Goal: Task Accomplishment & Management: Complete application form

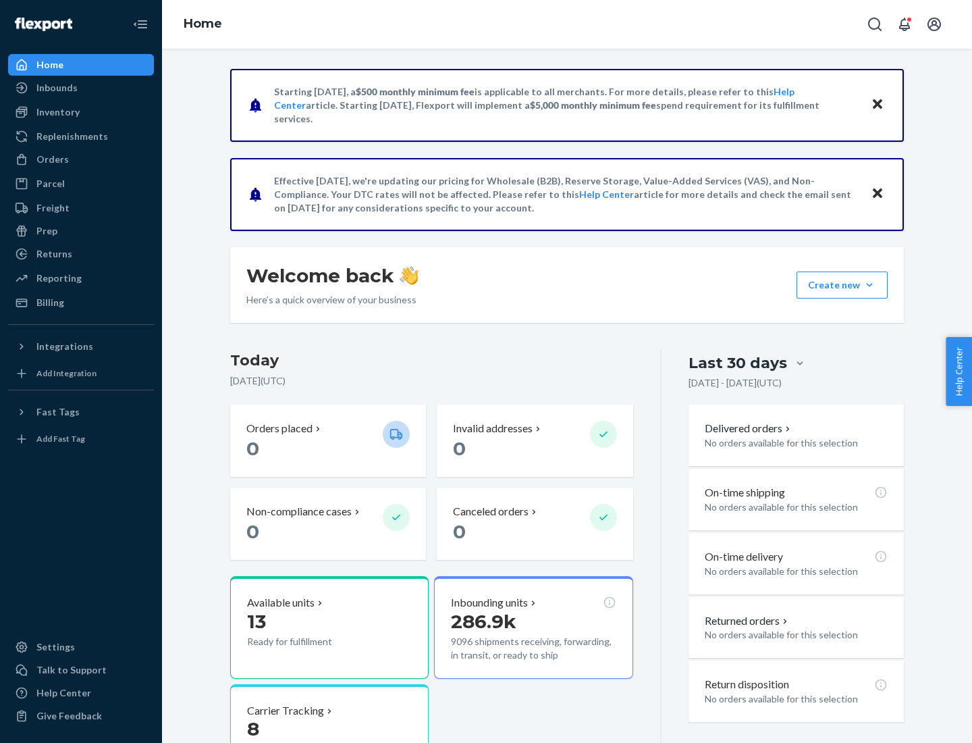
click at [870, 285] on button "Create new Create new inbound Create new order Create new product" at bounding box center [842, 284] width 91 height 27
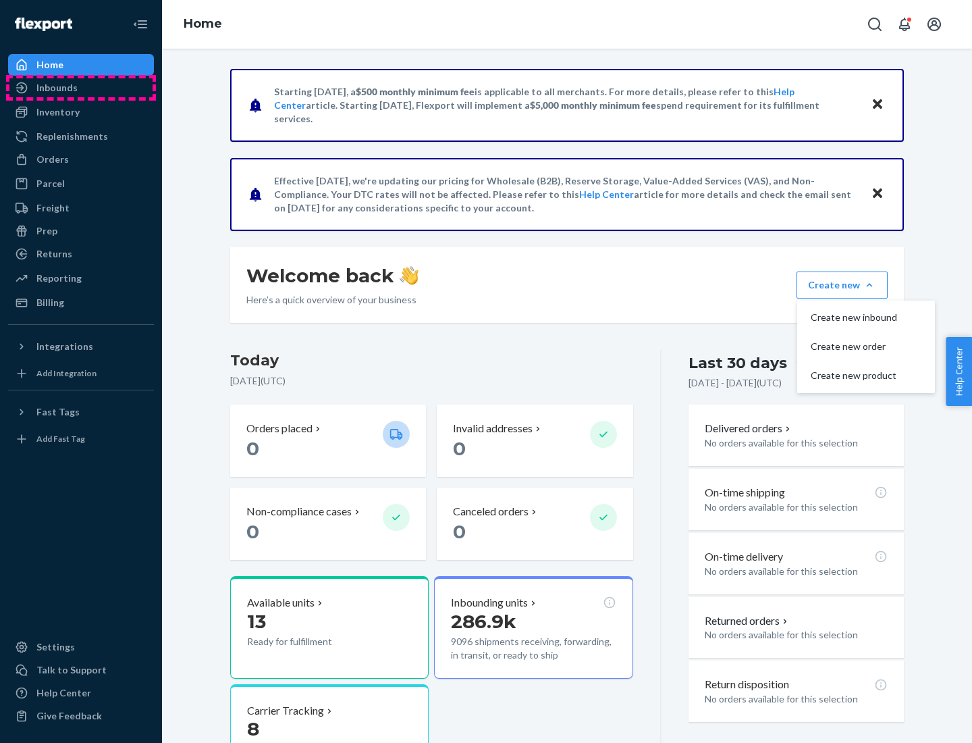
click at [81, 88] on div "Inbounds" at bounding box center [80, 87] width 143 height 19
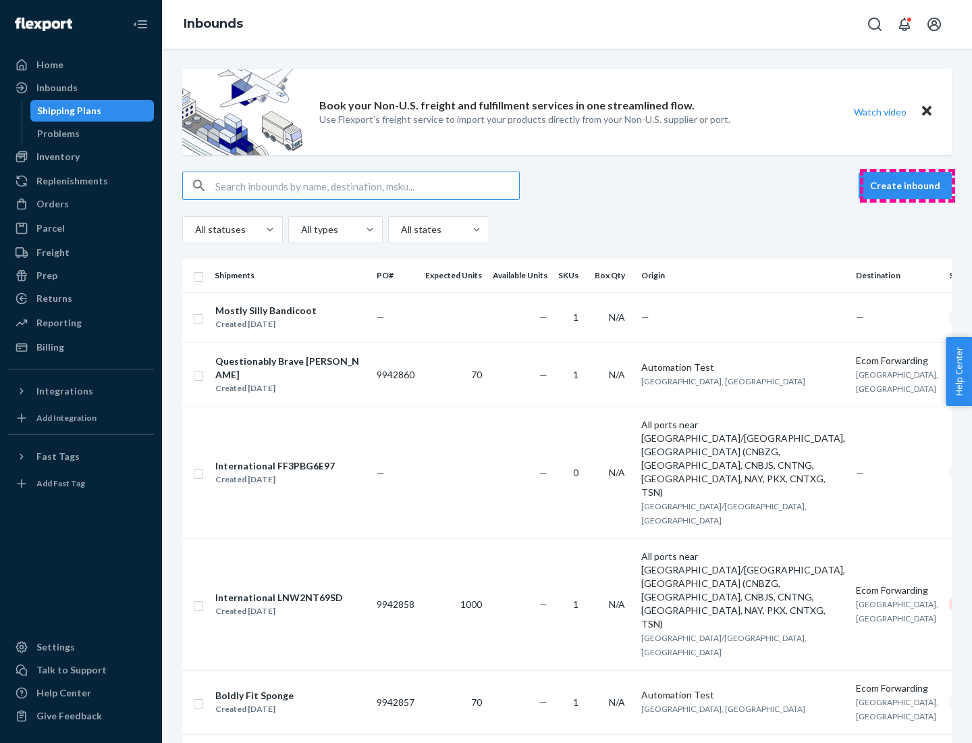
click at [908, 186] on button "Create inbound" at bounding box center [905, 185] width 93 height 27
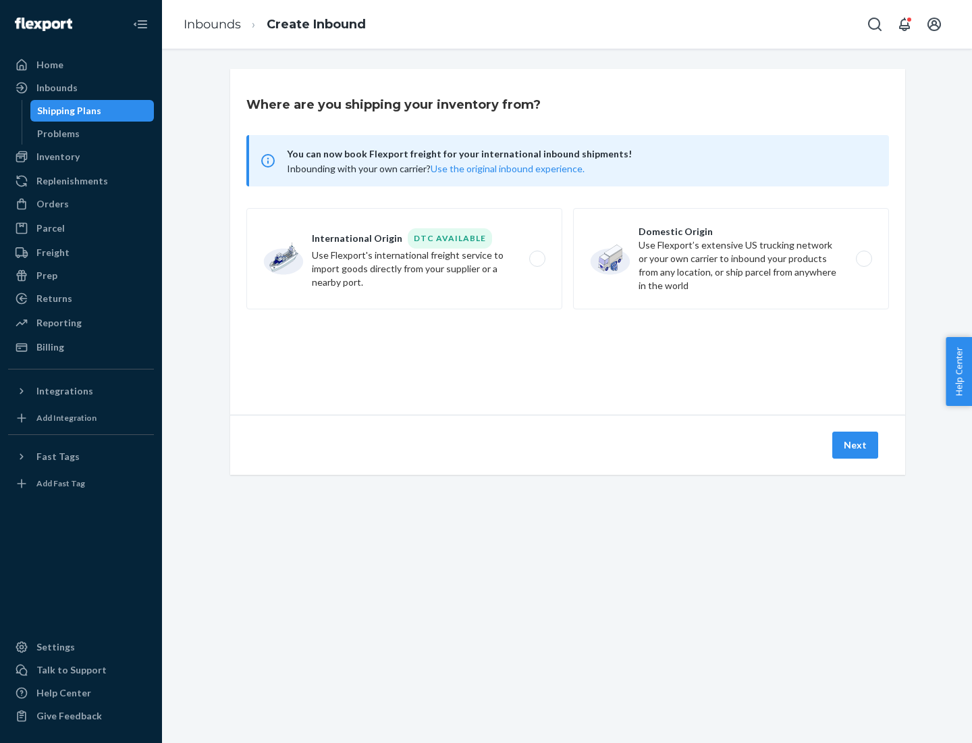
click at [731, 259] on label "Domestic Origin Use Flexport’s extensive US trucking network or your own carrie…" at bounding box center [731, 258] width 316 height 101
click at [864, 259] on input "Domestic Origin Use Flexport’s extensive US trucking network or your own carrie…" at bounding box center [868, 259] width 9 height 9
radio input "true"
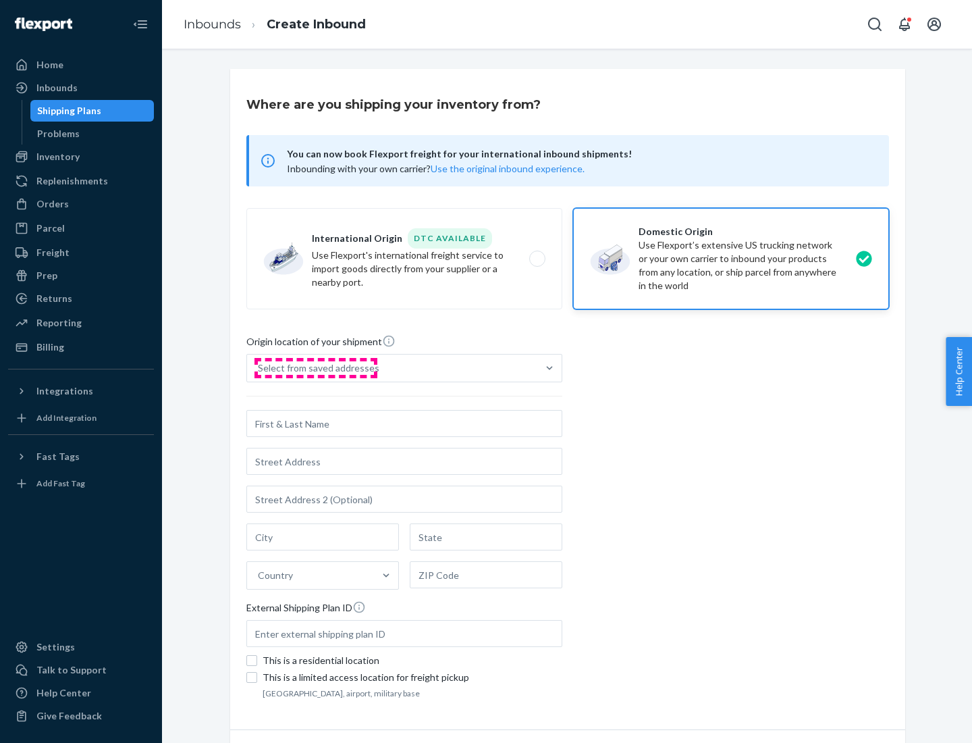
click at [315, 368] on div "Select from saved addresses" at bounding box center [319, 368] width 122 height 14
click at [259, 368] on input "Select from saved addresses" at bounding box center [258, 368] width 1 height 14
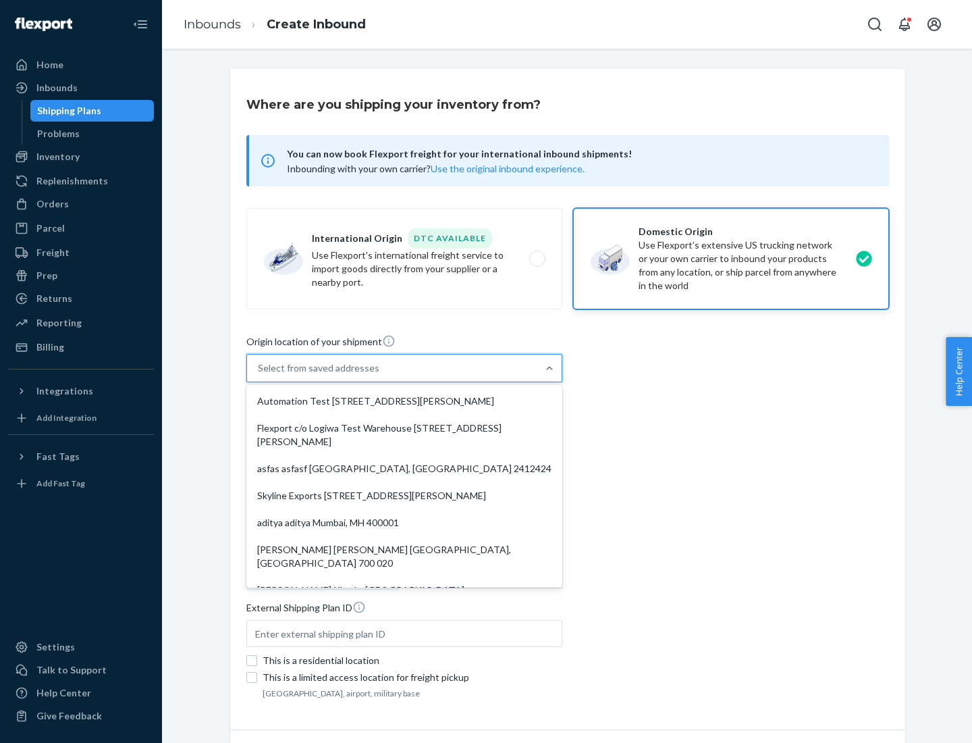
scroll to position [5, 0]
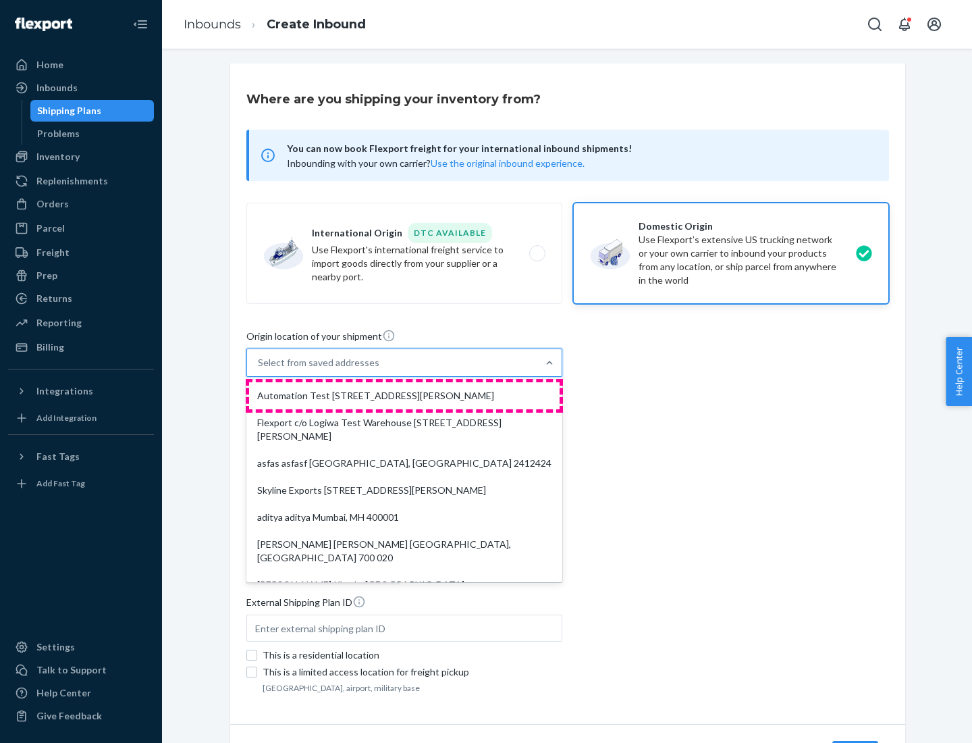
click at [404, 396] on div "Automation Test [STREET_ADDRESS][PERSON_NAME]" at bounding box center [404, 395] width 311 height 27
click at [259, 369] on input "option Automation Test [STREET_ADDRESS][PERSON_NAME]. 9 results available. Use …" at bounding box center [258, 363] width 1 height 14
type input "Automation Test"
type input "9th Floor"
type input "[GEOGRAPHIC_DATA]"
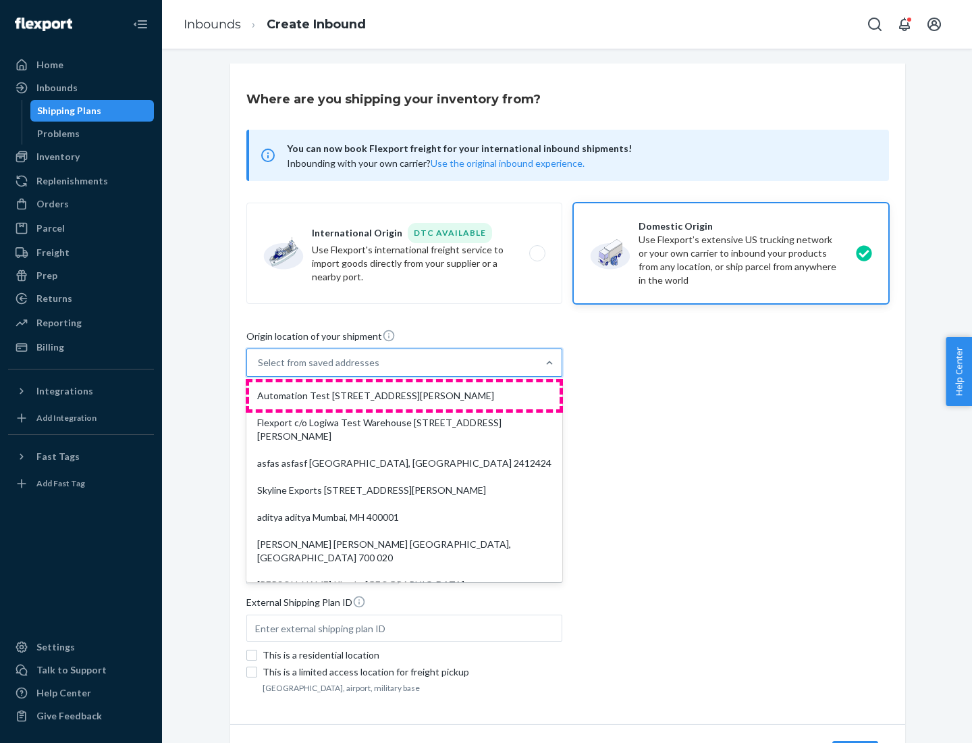
type input "CA"
type input "94104"
type input "[STREET_ADDRESS][PERSON_NAME]"
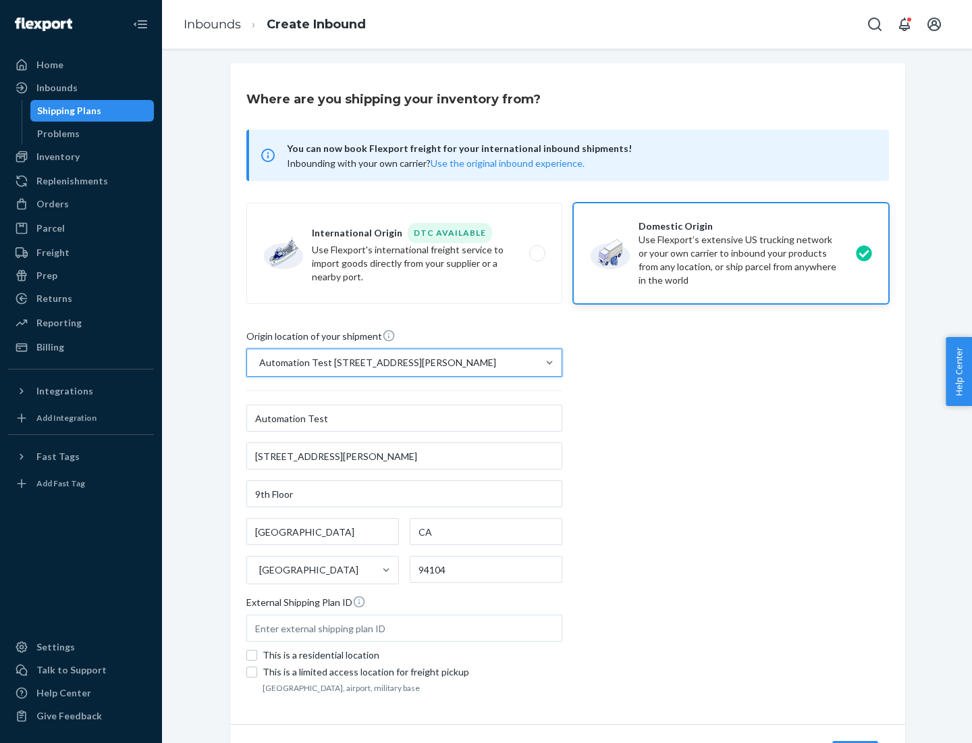
scroll to position [79, 0]
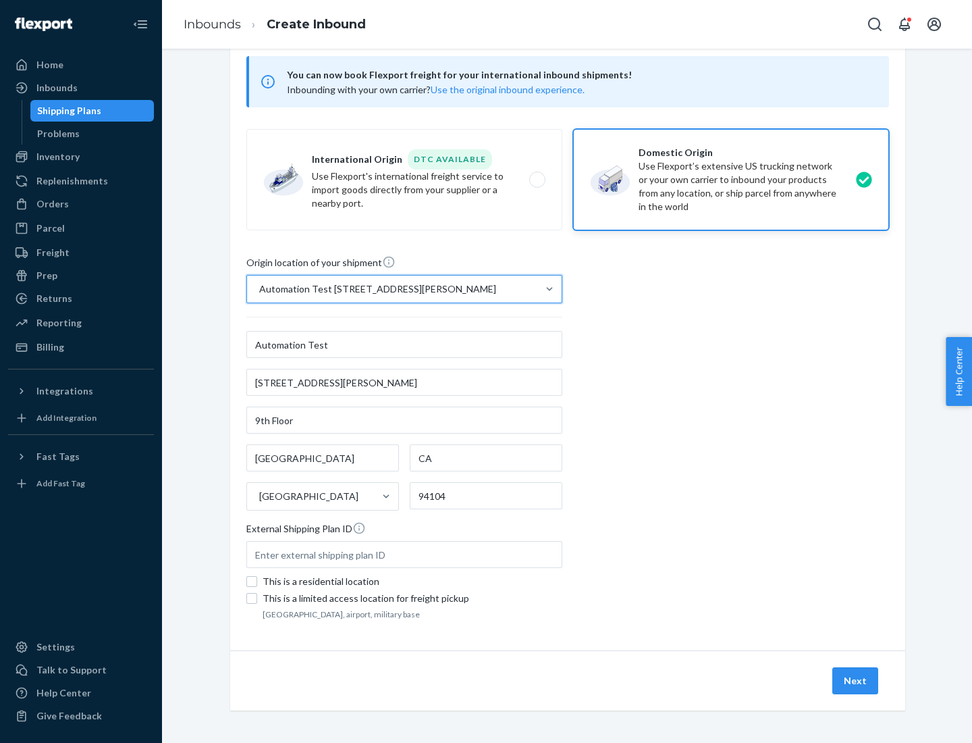
click at [856, 681] on button "Next" at bounding box center [856, 680] width 46 height 27
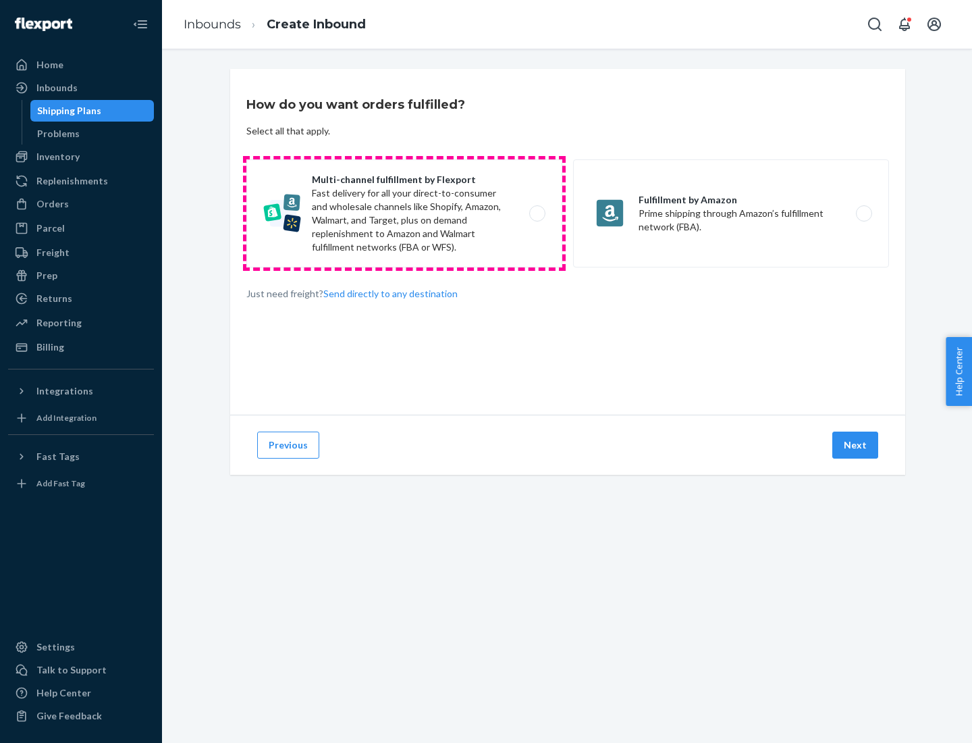
click at [404, 213] on label "Multi-channel fulfillment by Flexport Fast delivery for all your direct-to-cons…" at bounding box center [404, 213] width 316 height 108
click at [537, 213] on input "Multi-channel fulfillment by Flexport Fast delivery for all your direct-to-cons…" at bounding box center [541, 213] width 9 height 9
radio input "true"
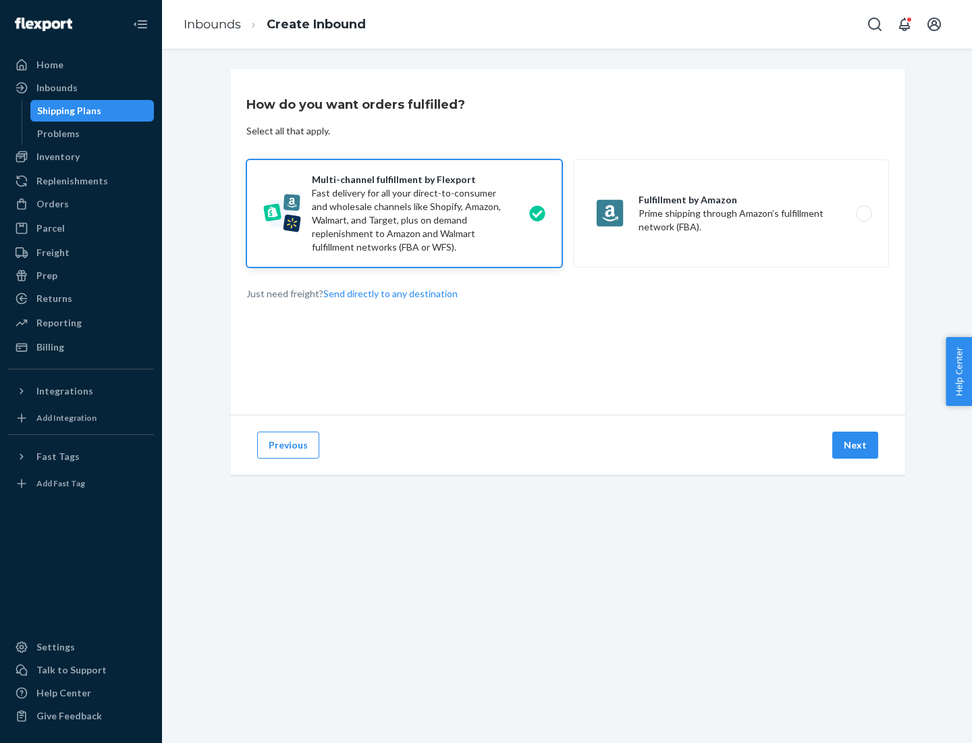
click at [856, 445] on button "Next" at bounding box center [856, 444] width 46 height 27
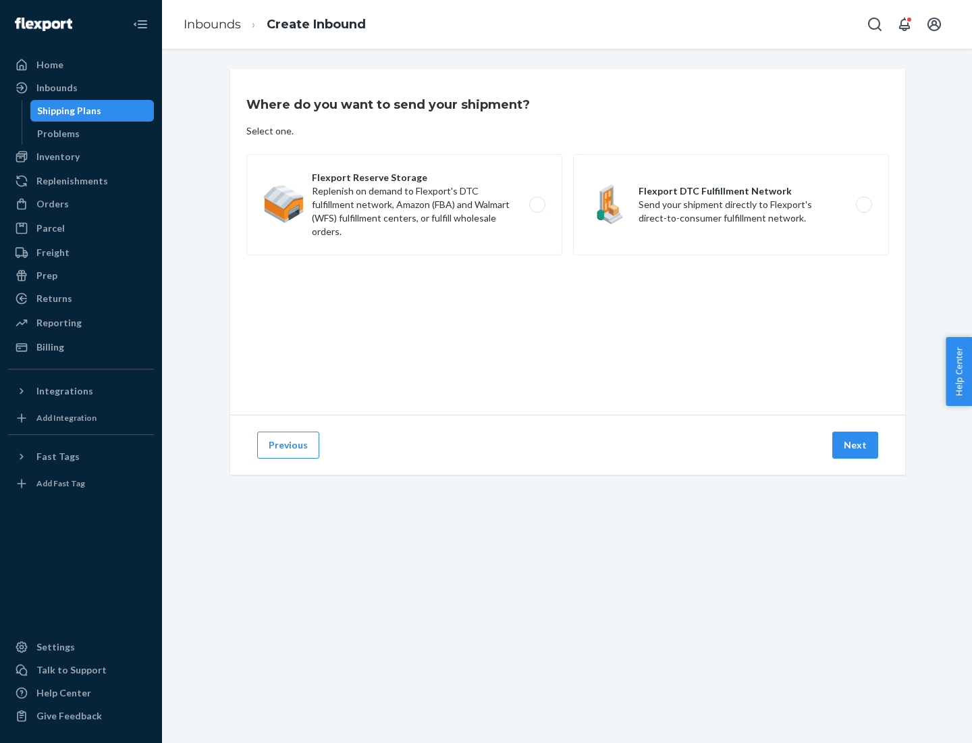
click at [731, 205] on label "Flexport DTC Fulfillment Network Send your shipment directly to Flexport's dire…" at bounding box center [731, 204] width 316 height 101
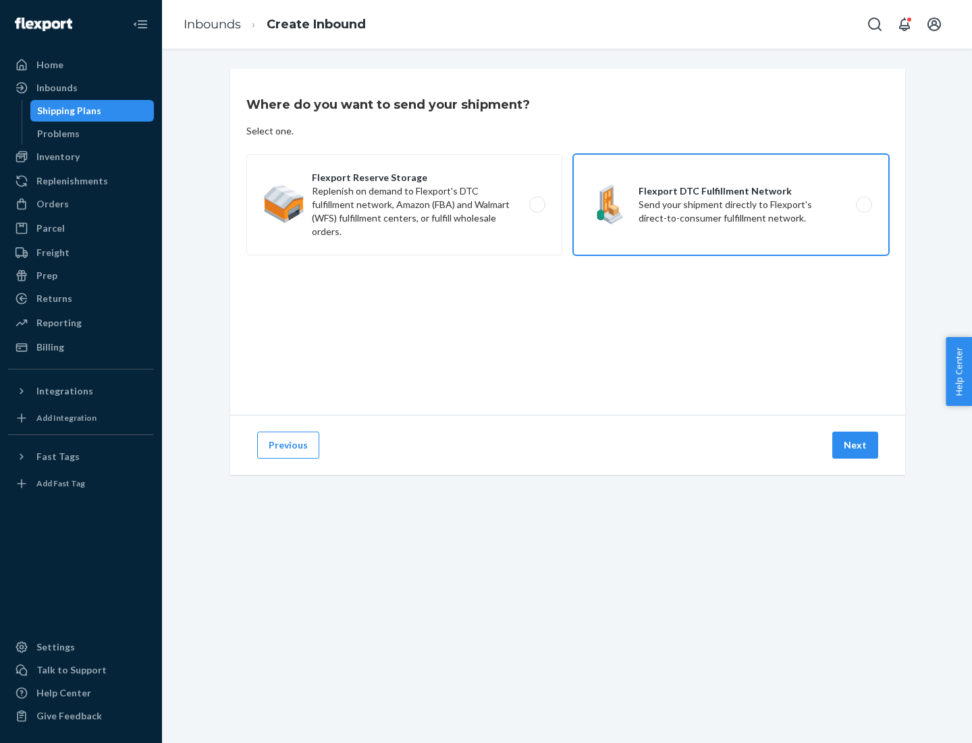
click at [864, 205] on input "Flexport DTC Fulfillment Network Send your shipment directly to Flexport's dire…" at bounding box center [868, 205] width 9 height 9
radio input "true"
click at [856, 445] on button "Next" at bounding box center [856, 444] width 46 height 27
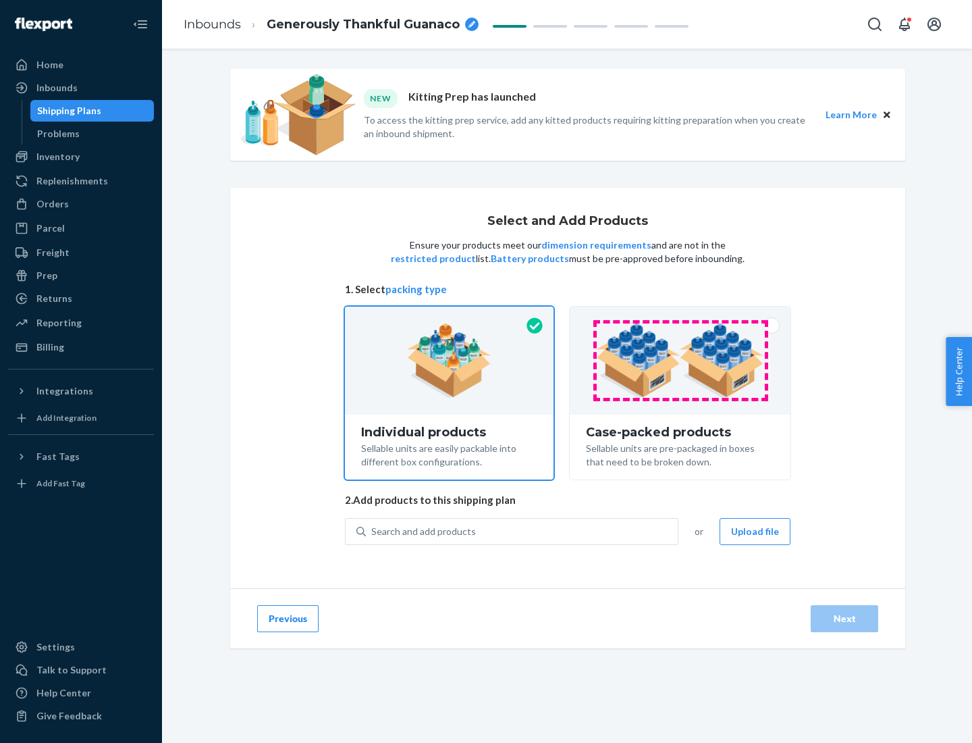
click at [681, 361] on img at bounding box center [680, 360] width 168 height 74
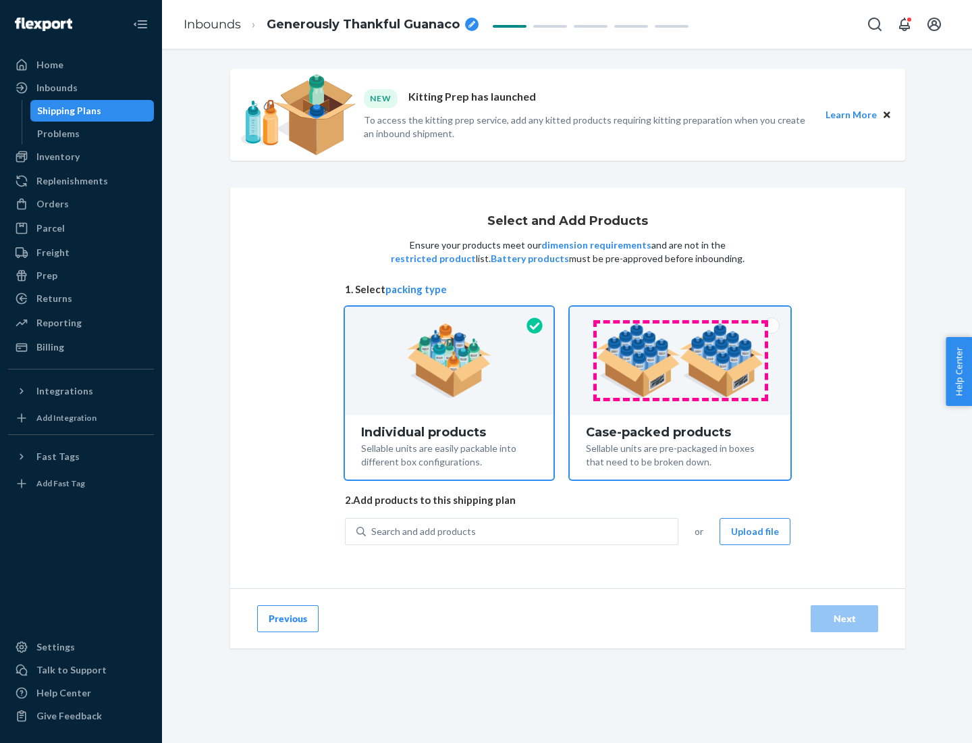
click at [681, 315] on input "Case-packed products Sellable units are pre-packaged in boxes that need to be b…" at bounding box center [680, 311] width 9 height 9
radio input "true"
radio input "false"
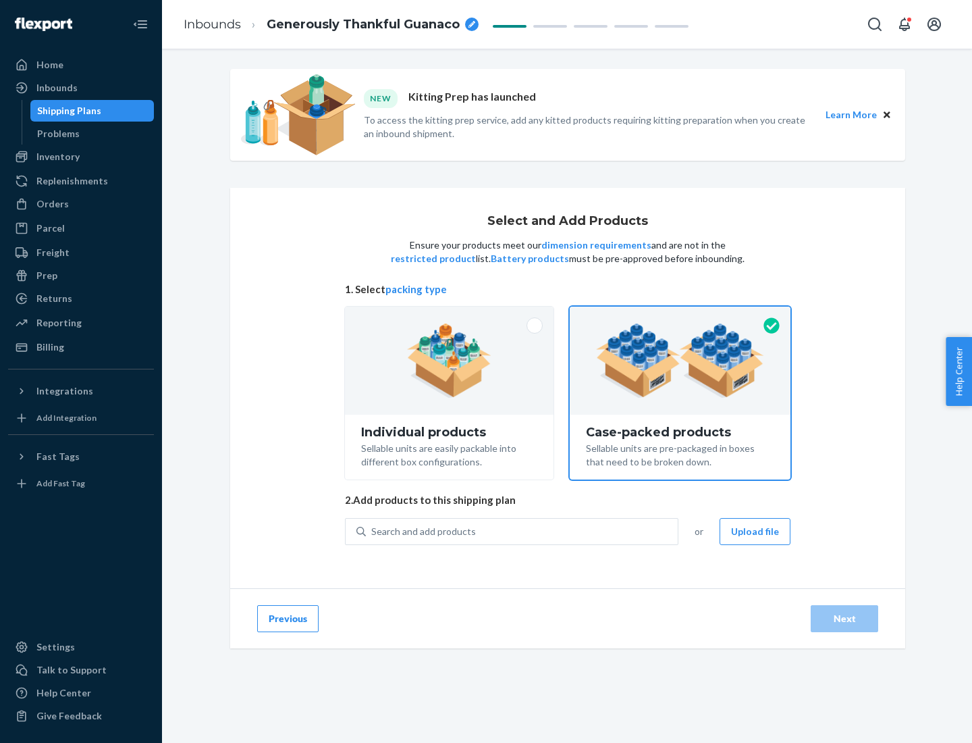
click at [523, 531] on div "Search and add products" at bounding box center [522, 531] width 312 height 24
click at [373, 531] on input "Search and add products" at bounding box center [371, 532] width 1 height 14
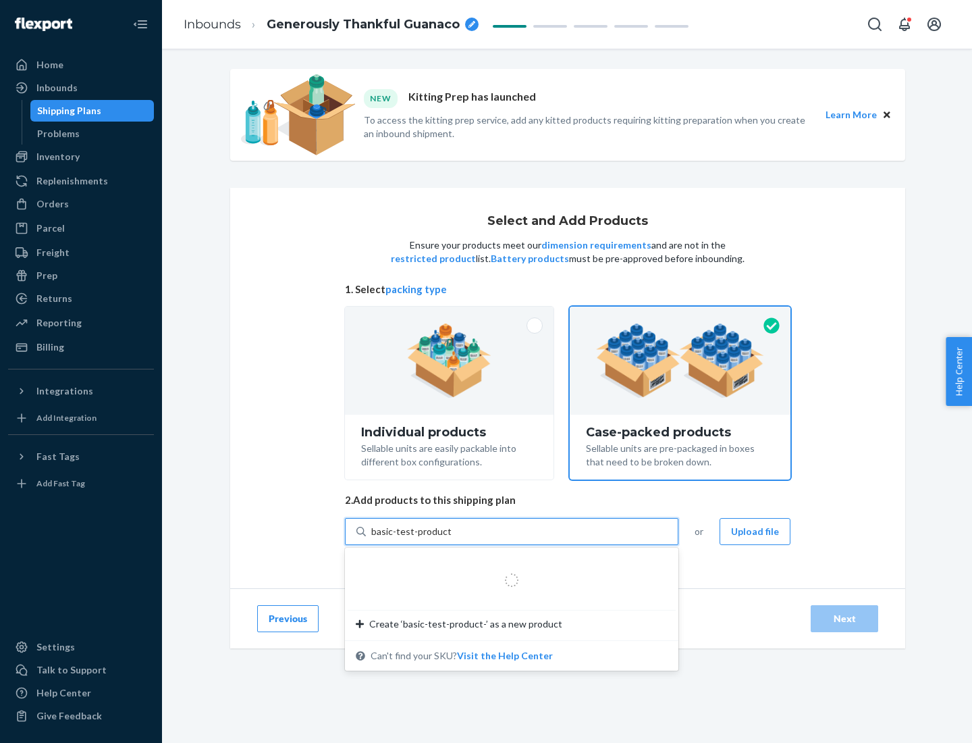
type input "basic-test-product-1"
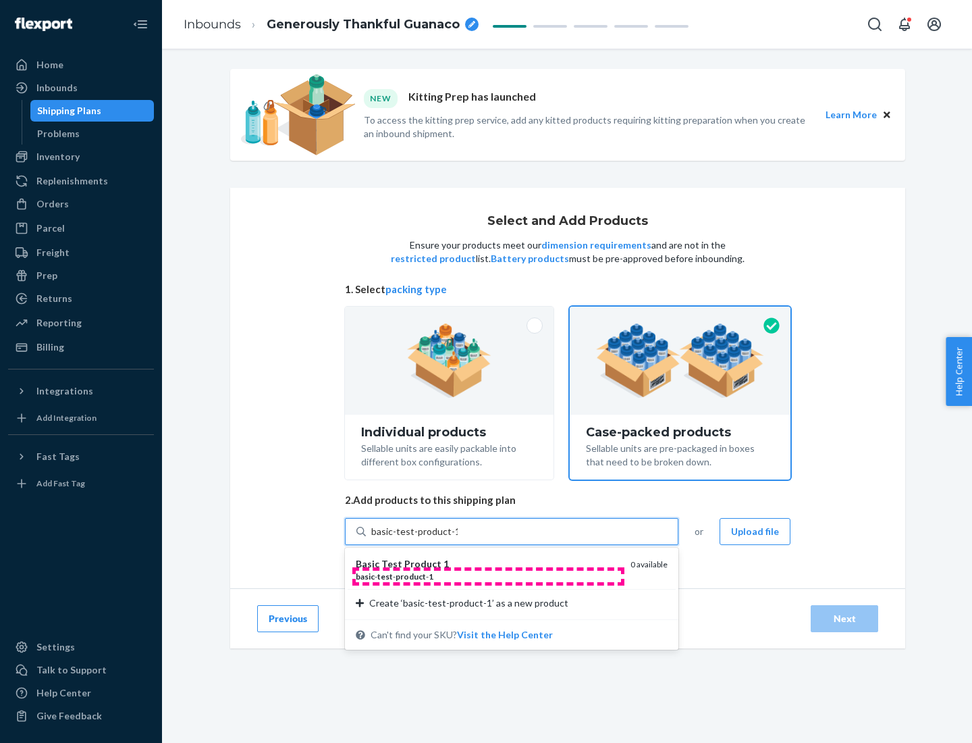
click at [488, 576] on div "basic - test - product - 1" at bounding box center [488, 576] width 264 height 11
click at [458, 538] on input "basic-test-product-1" at bounding box center [414, 532] width 86 height 14
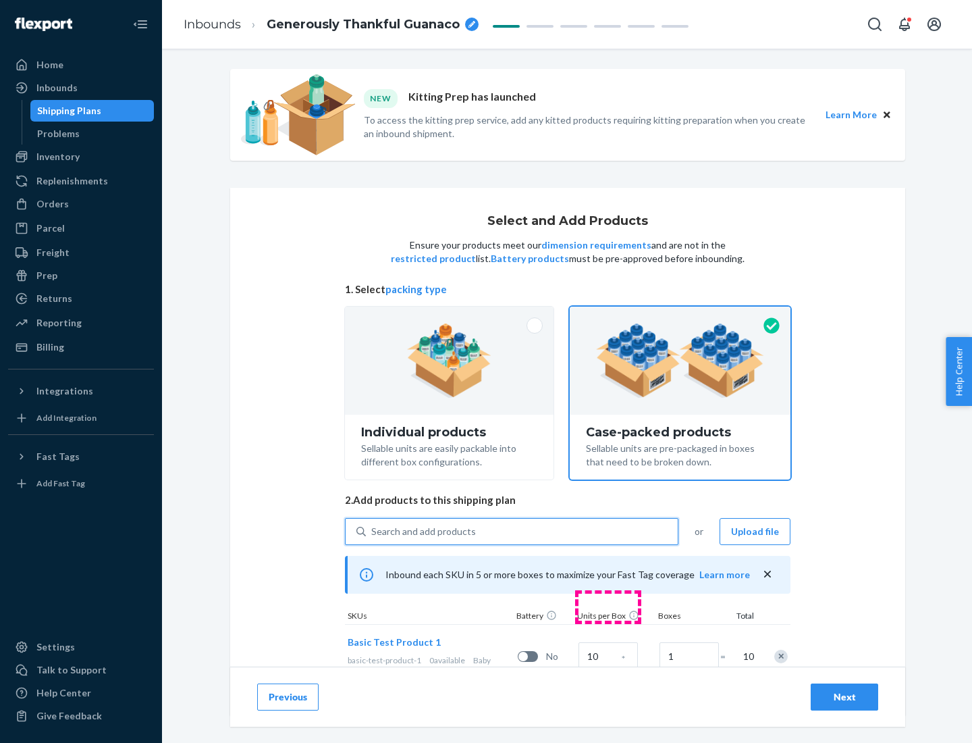
scroll to position [49, 0]
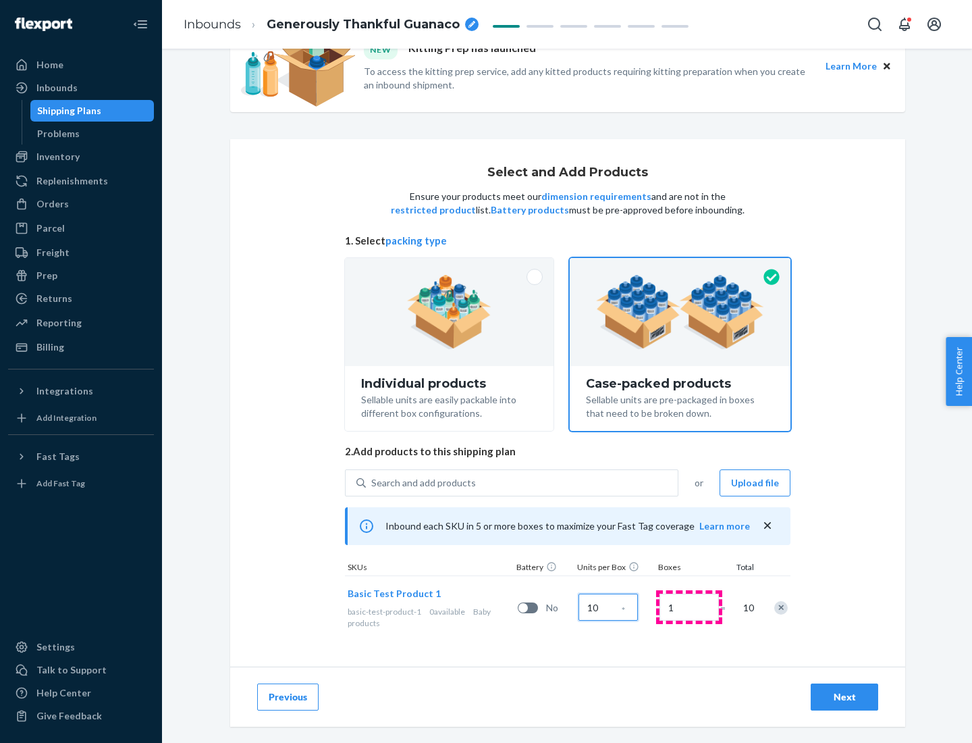
type input "10"
type input "7"
click at [845, 697] on div "Next" at bounding box center [844, 697] width 45 height 14
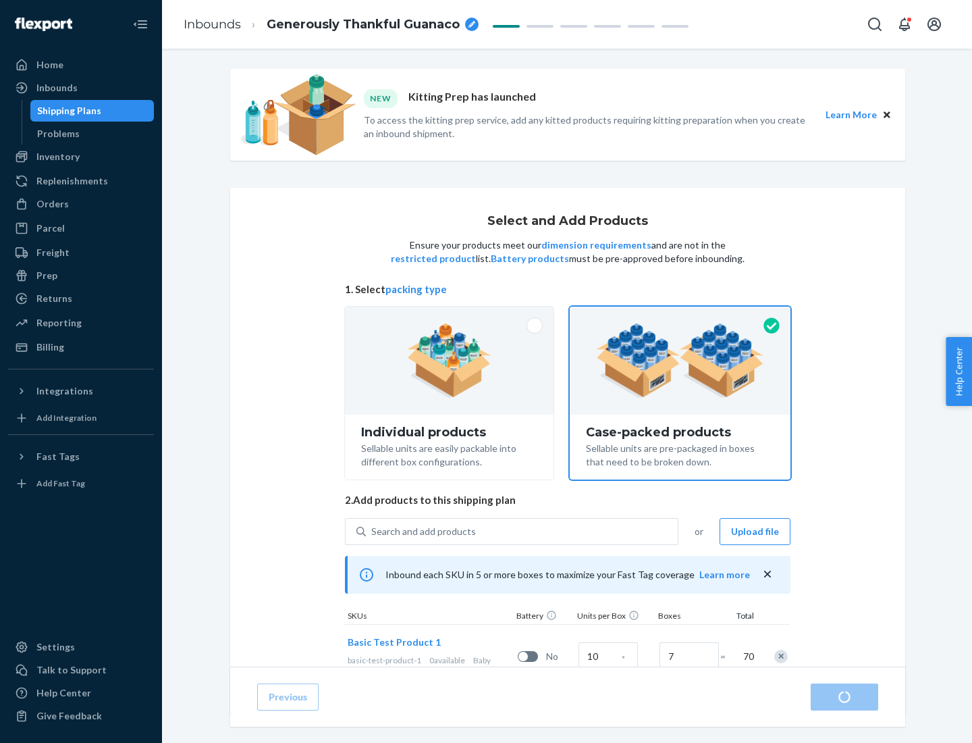
radio input "true"
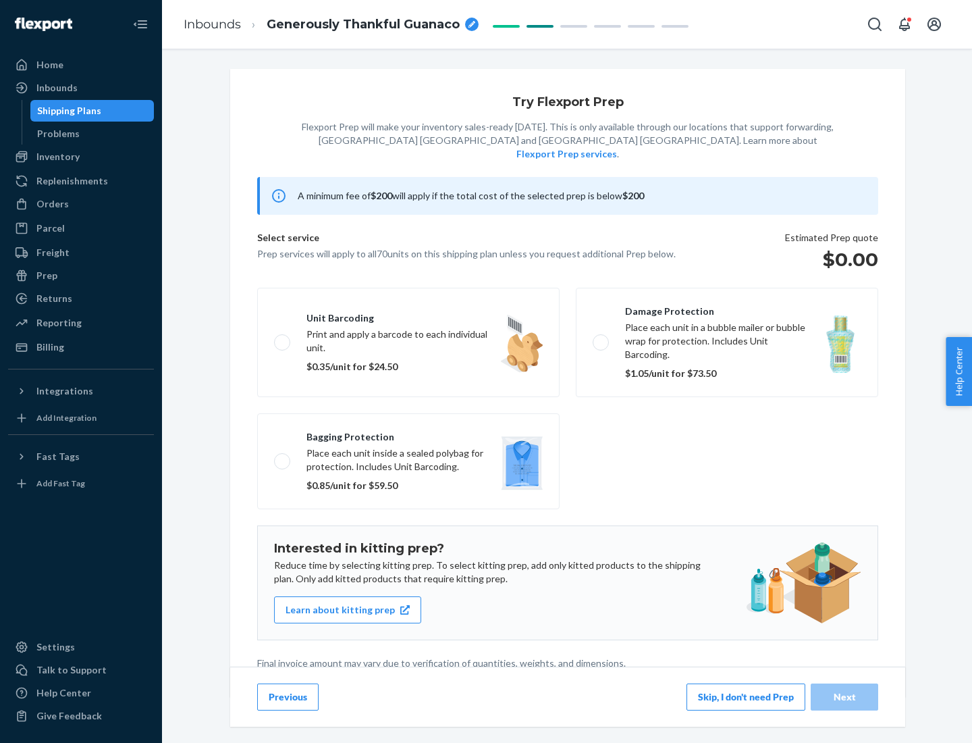
scroll to position [3, 0]
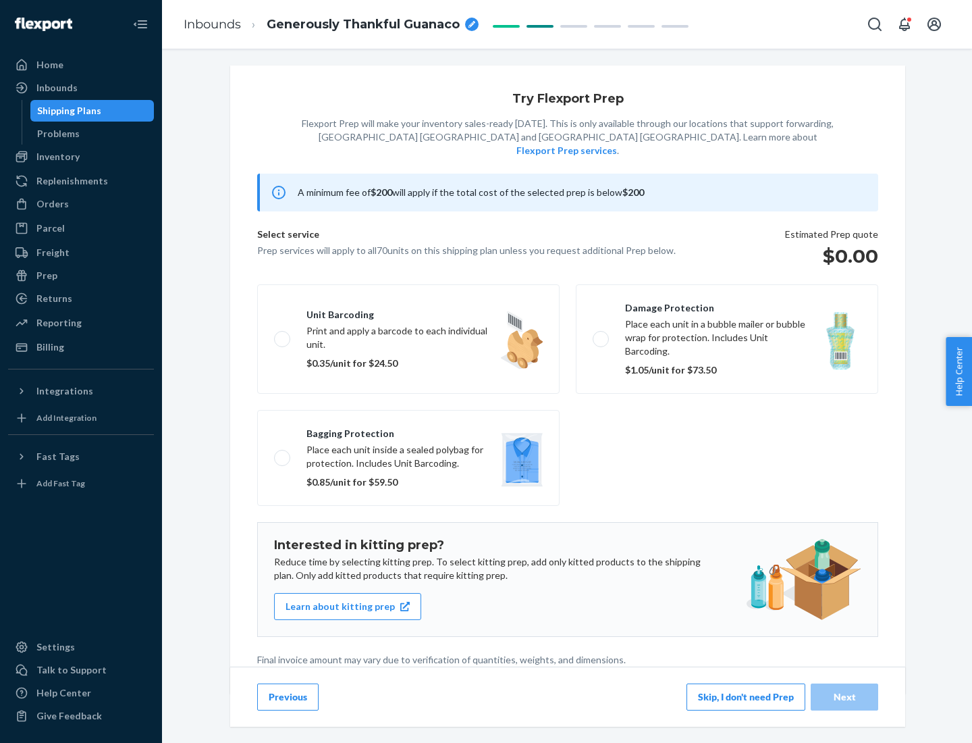
click at [409, 430] on label "Bagging protection Place each unit inside a sealed polybag for protection. Incl…" at bounding box center [408, 458] width 303 height 96
click at [283, 453] on input "Bagging protection Place each unit inside a sealed polybag for protection. Incl…" at bounding box center [278, 457] width 9 height 9
checkbox input "true"
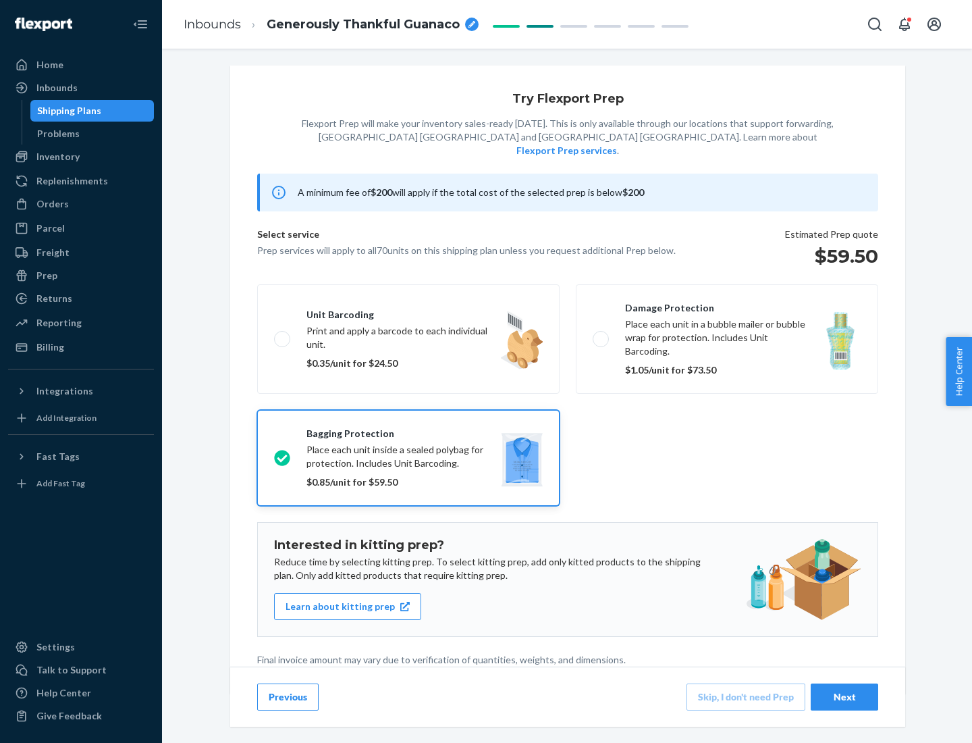
click at [845, 696] on div "Next" at bounding box center [844, 697] width 45 height 14
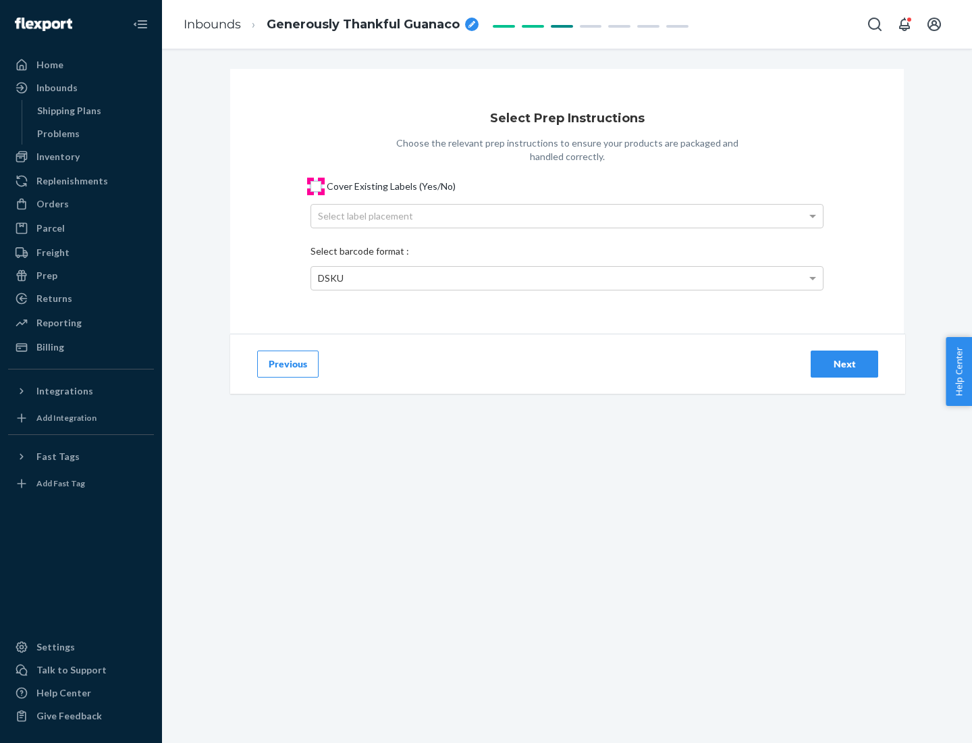
click at [316, 186] on input "Cover Existing Labels (Yes/No)" at bounding box center [316, 186] width 11 height 11
checkbox input "true"
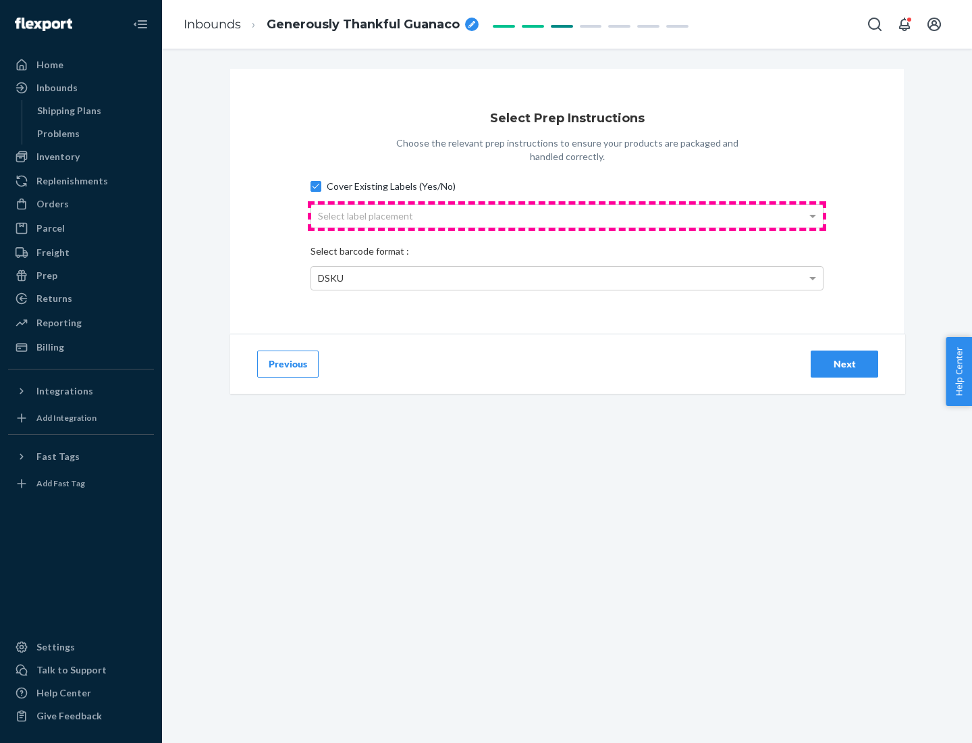
click at [567, 215] on div "Select label placement" at bounding box center [567, 216] width 512 height 23
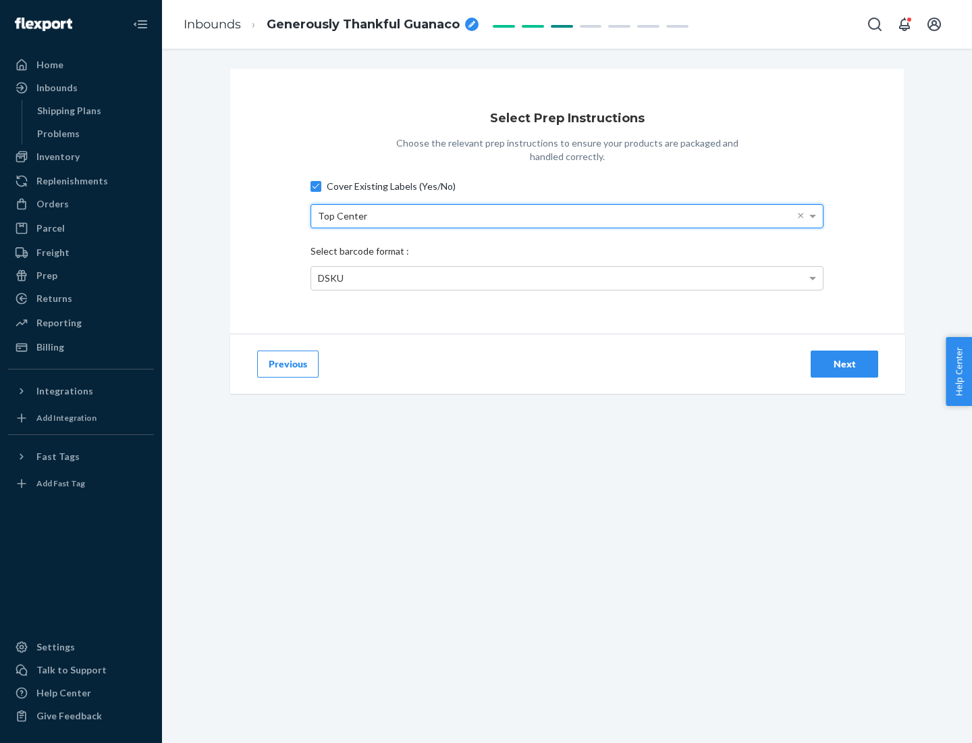
click at [567, 278] on div "DSKU" at bounding box center [567, 278] width 512 height 23
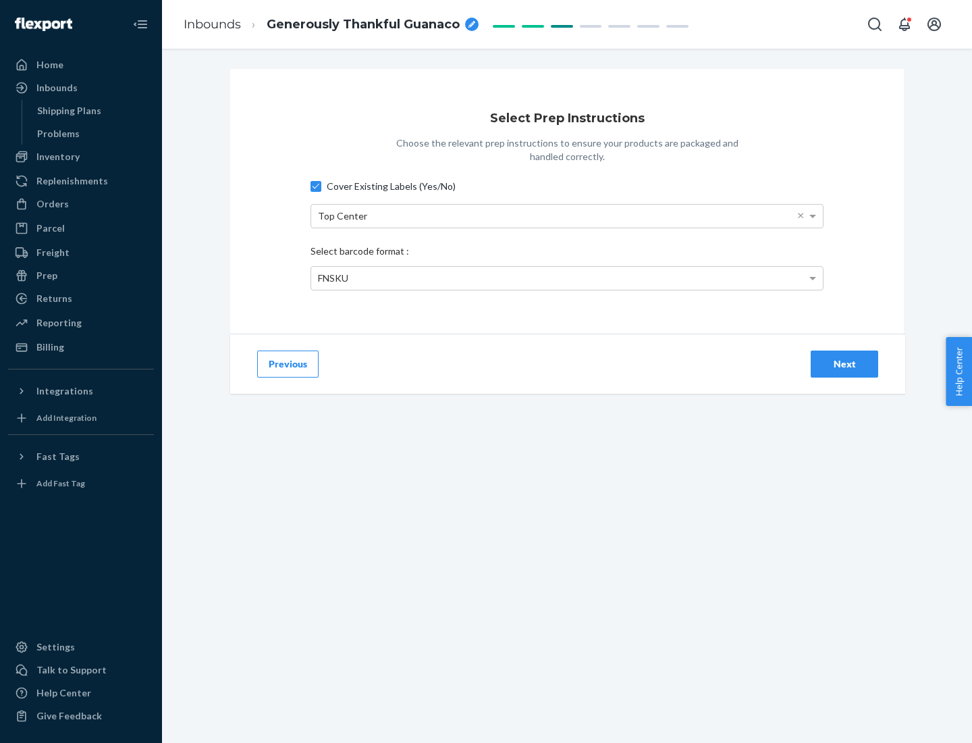
click at [845, 363] on div "Next" at bounding box center [844, 364] width 45 height 14
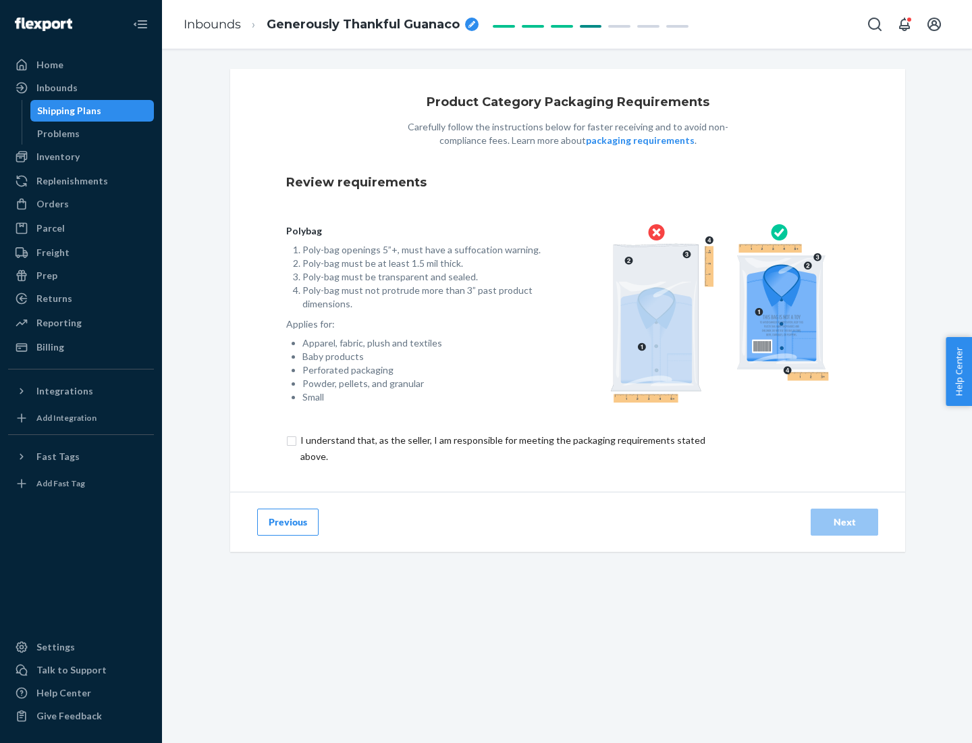
click at [502, 448] on input "checkbox" at bounding box center [510, 448] width 449 height 32
checkbox input "true"
click at [845, 521] on div "Next" at bounding box center [844, 522] width 45 height 14
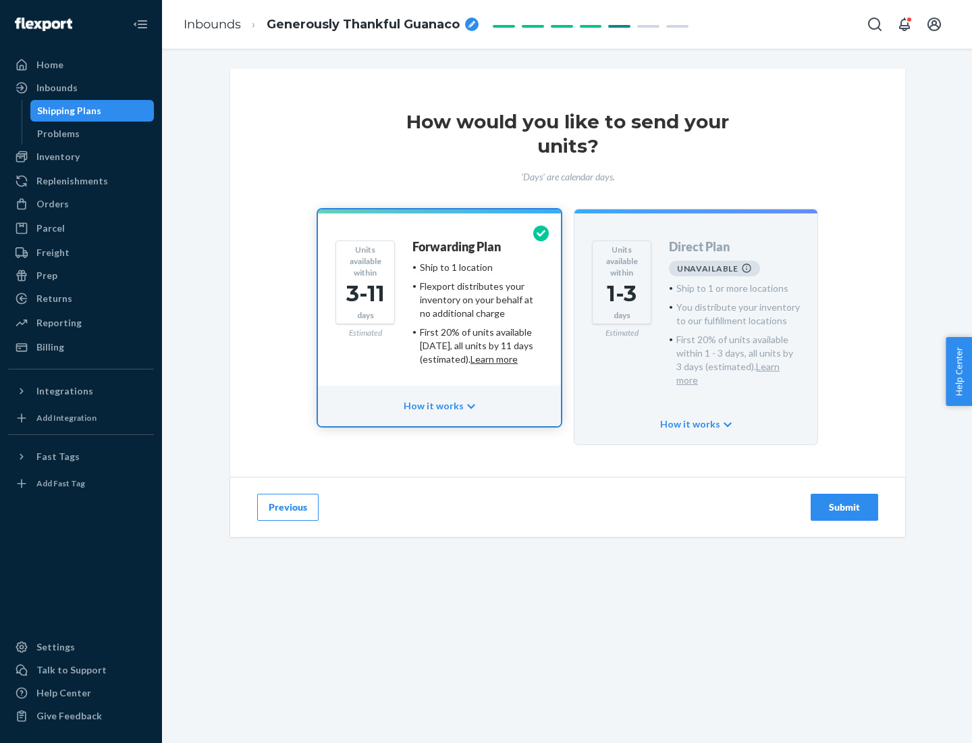
click at [458, 246] on h4 "Forwarding Plan" at bounding box center [457, 247] width 88 height 14
click at [845, 500] on div "Submit" at bounding box center [844, 507] width 45 height 14
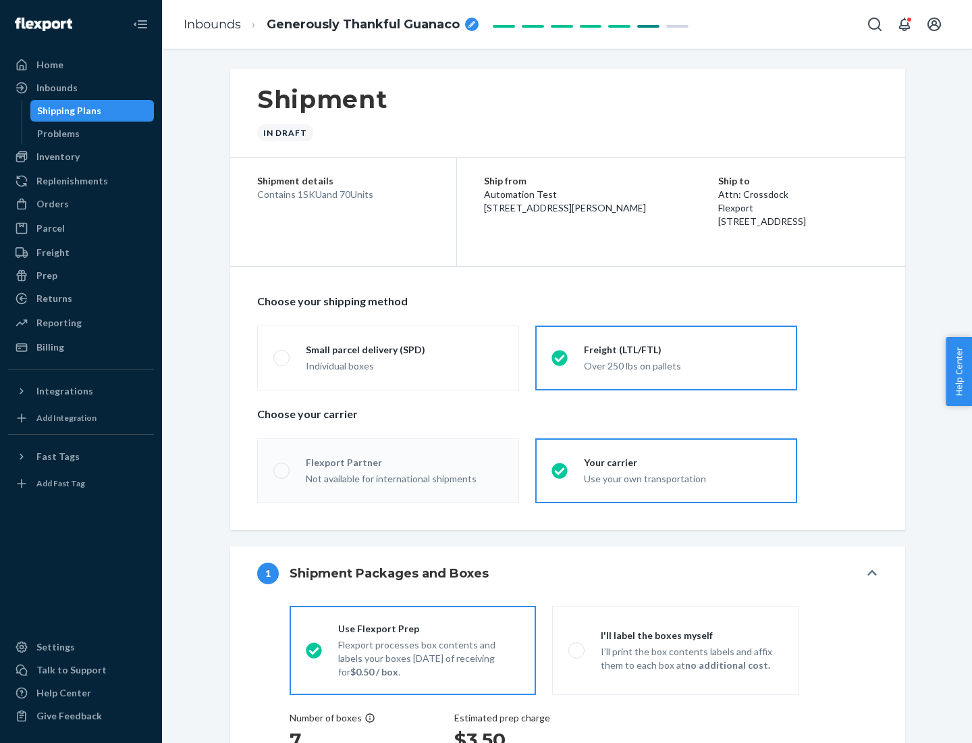
radio input "true"
radio input "false"
radio input "true"
radio input "false"
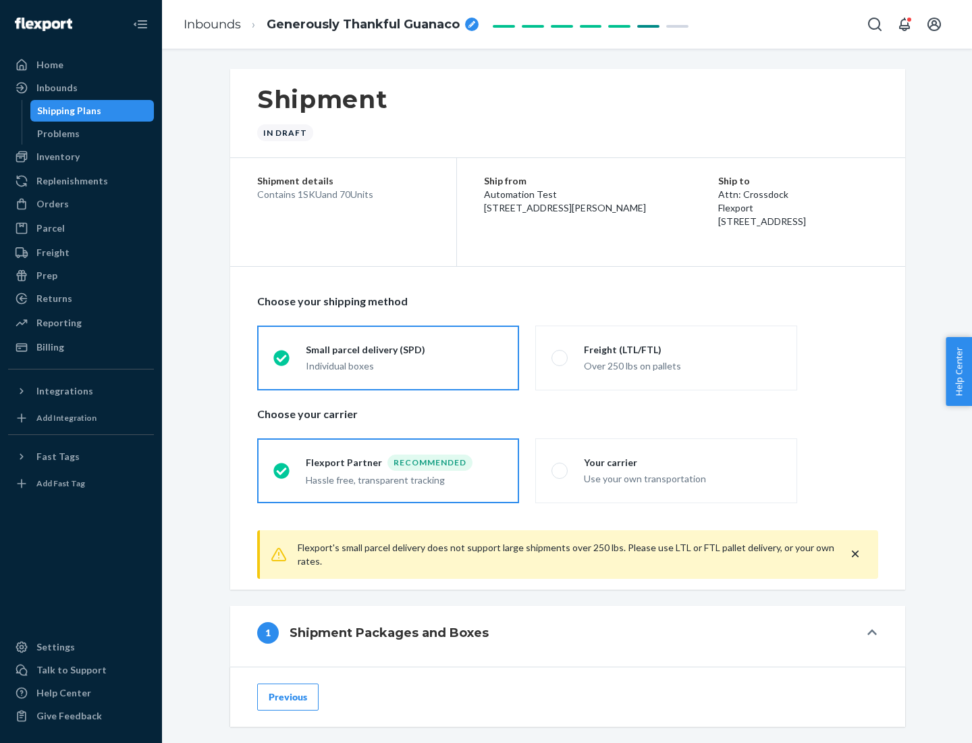
click at [666, 357] on div "Over 250 lbs on pallets" at bounding box center [682, 365] width 197 height 16
click at [560, 357] on input "Freight (LTL/FTL) Over 250 lbs on pallets" at bounding box center [556, 357] width 9 height 9
radio input "true"
radio input "false"
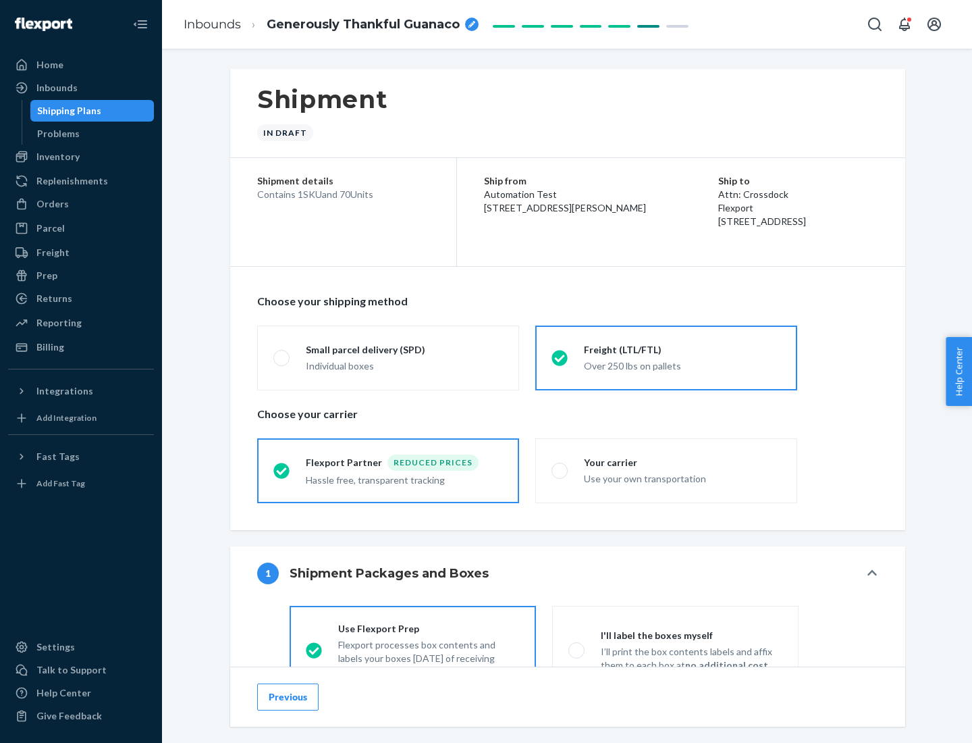
scroll to position [75, 0]
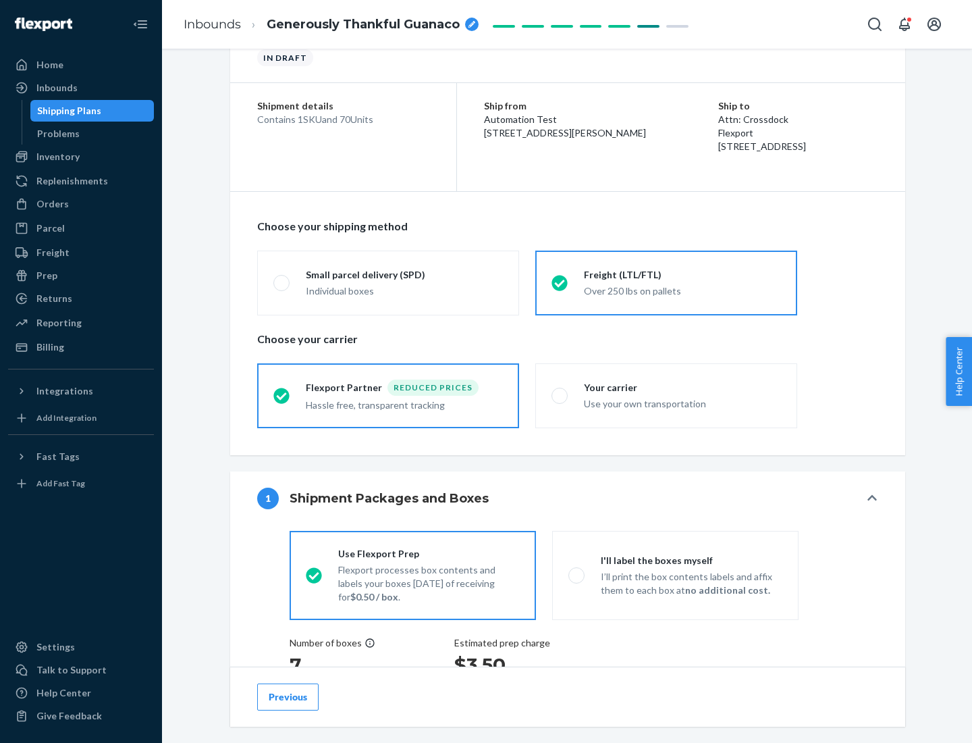
click at [666, 395] on div "Use your own transportation" at bounding box center [682, 402] width 197 height 16
click at [560, 395] on input "Your carrier Use your own transportation" at bounding box center [556, 395] width 9 height 9
radio input "true"
radio input "false"
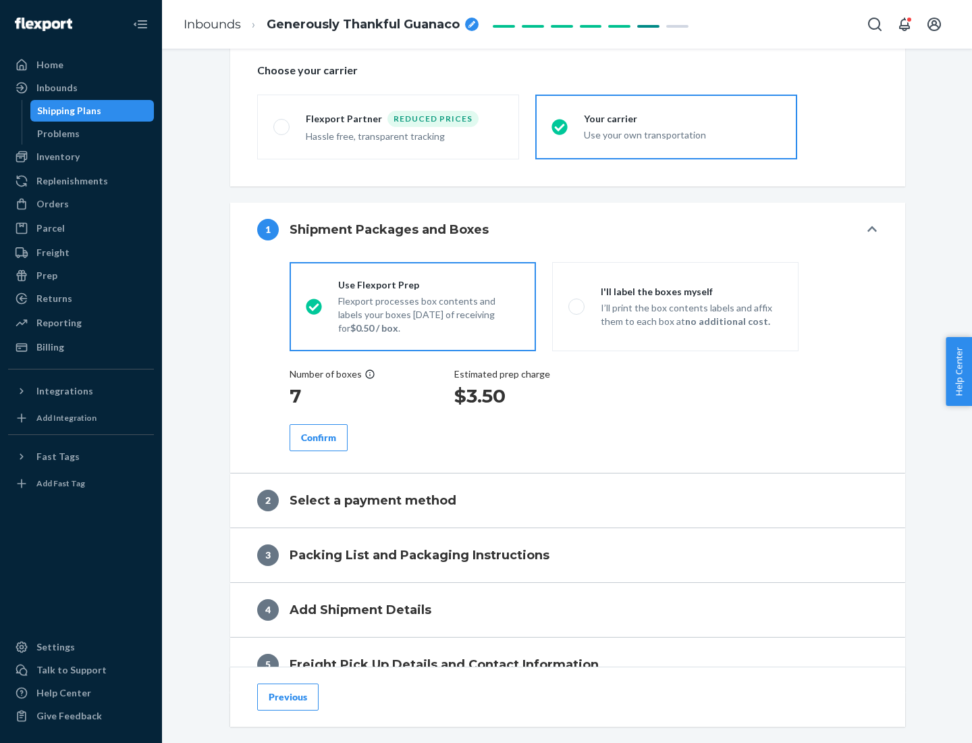
scroll to position [255, 0]
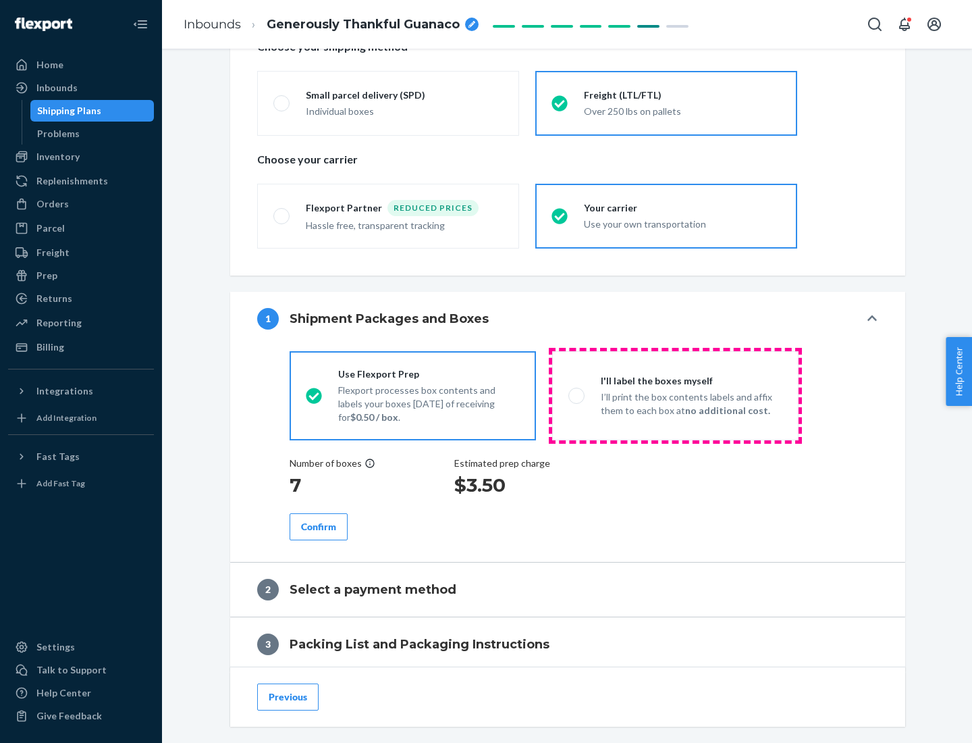
click at [675, 395] on p "I’ll print the box contents labels and affix them to each box at no additional …" at bounding box center [692, 403] width 182 height 27
click at [577, 395] on input "I'll label the boxes myself I’ll print the box contents labels and affix them t…" at bounding box center [573, 395] width 9 height 9
radio input "true"
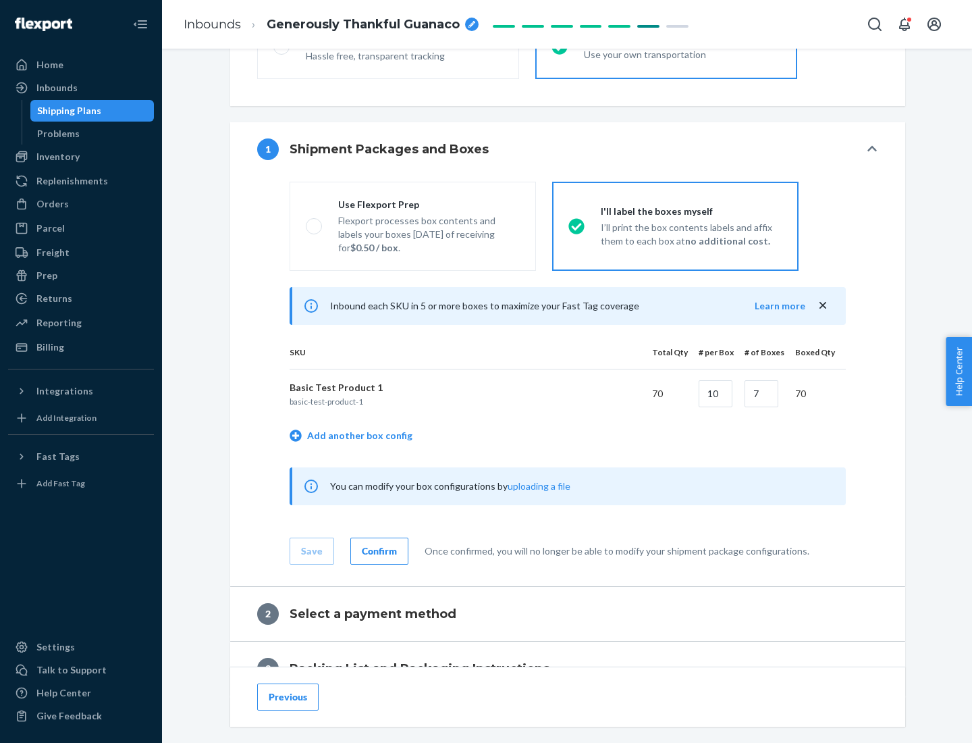
scroll to position [233, 0]
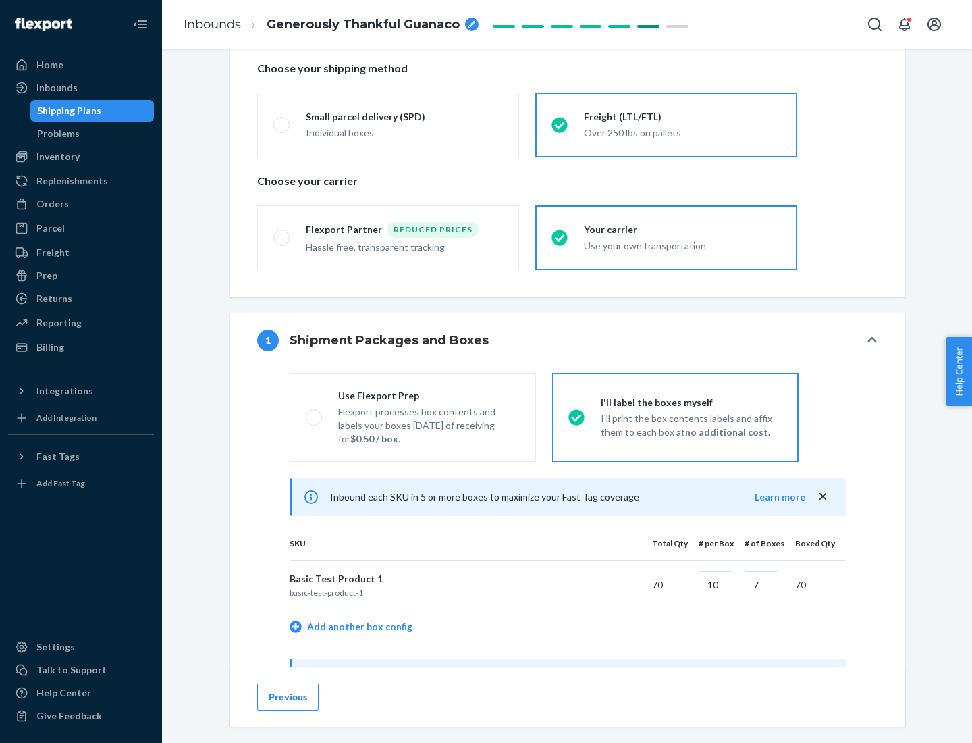
click at [429, 395] on div "Use Flexport Prep" at bounding box center [429, 396] width 182 height 14
click at [315, 413] on input "Use Flexport Prep Flexport processes box contents and labels your boxes [DATE] …" at bounding box center [310, 417] width 9 height 9
radio input "true"
radio input "false"
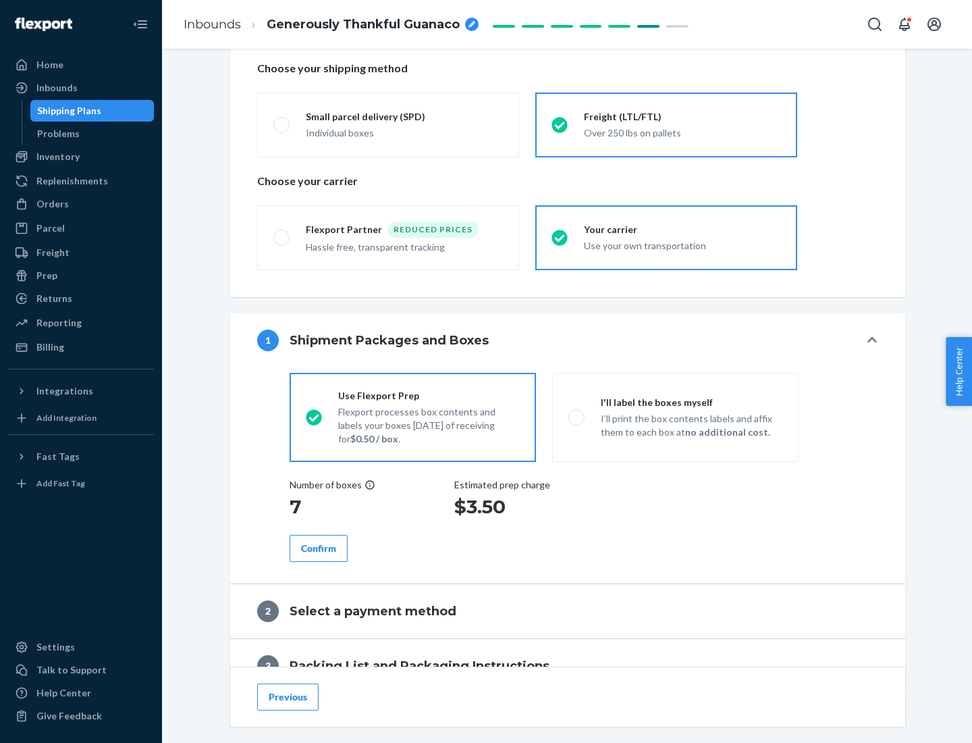
scroll to position [386, 0]
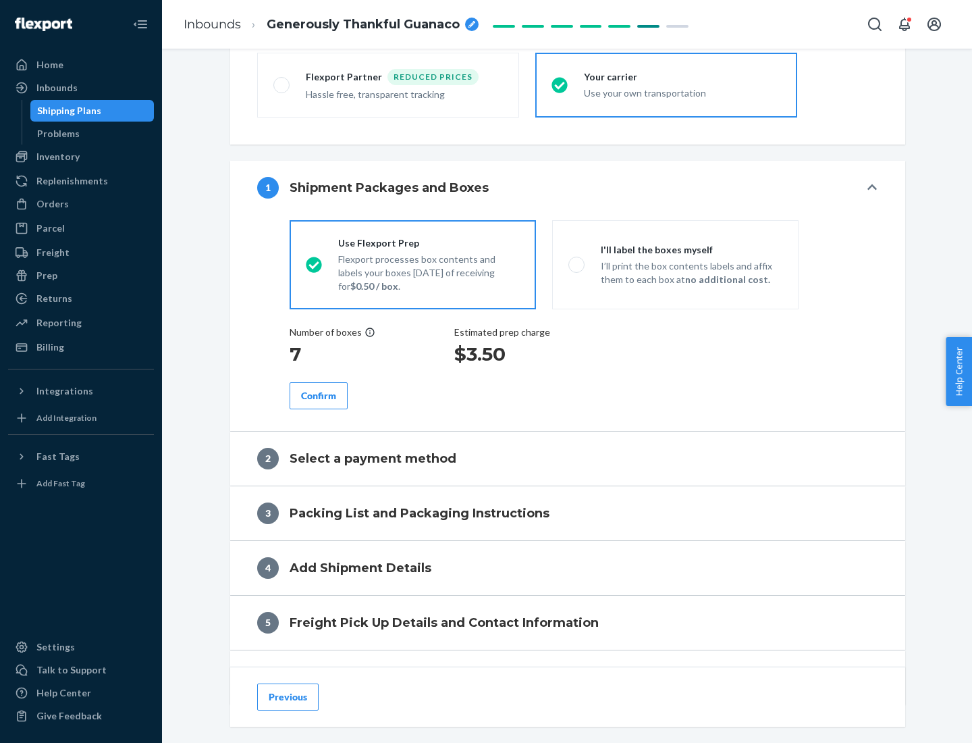
click at [319, 395] on div "Confirm" at bounding box center [318, 396] width 35 height 14
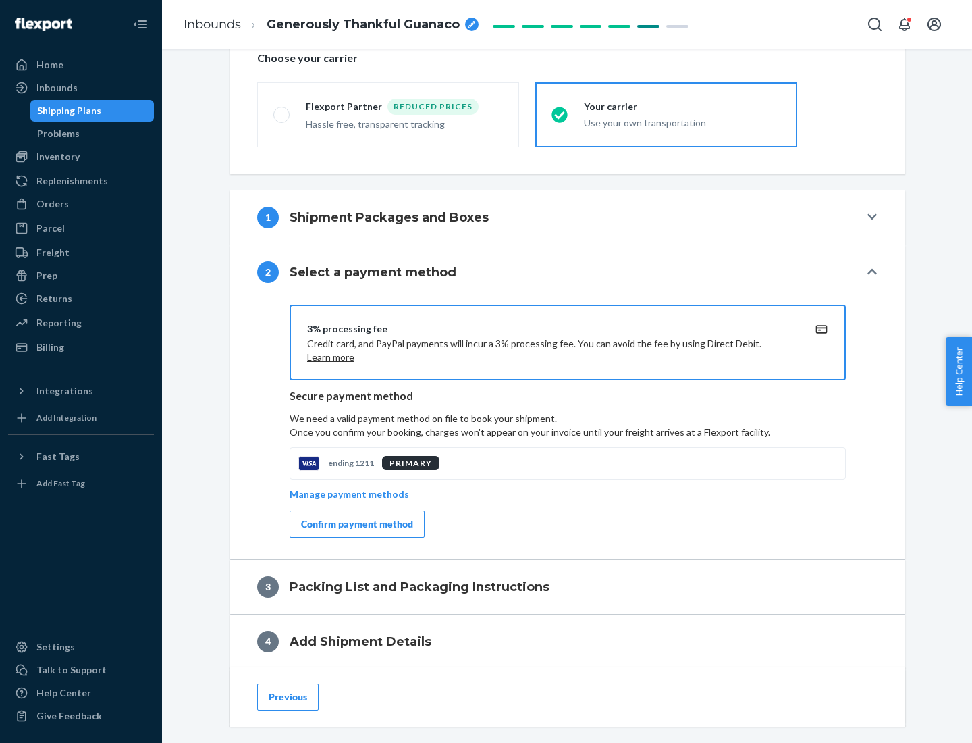
scroll to position [484, 0]
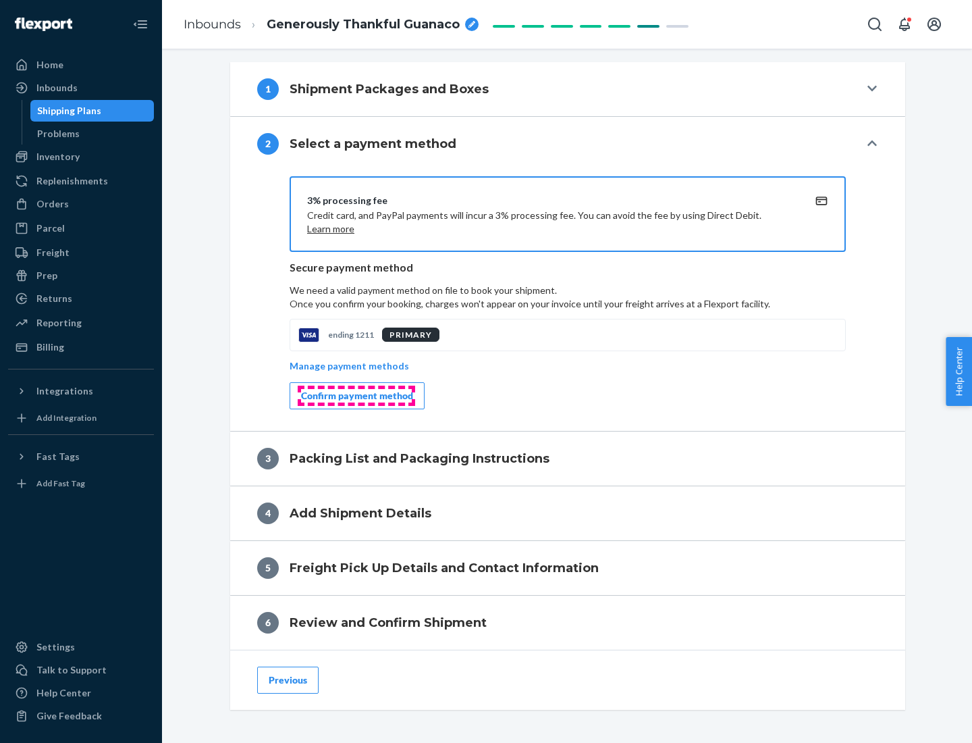
click at [356, 396] on div "Confirm payment method" at bounding box center [357, 396] width 112 height 14
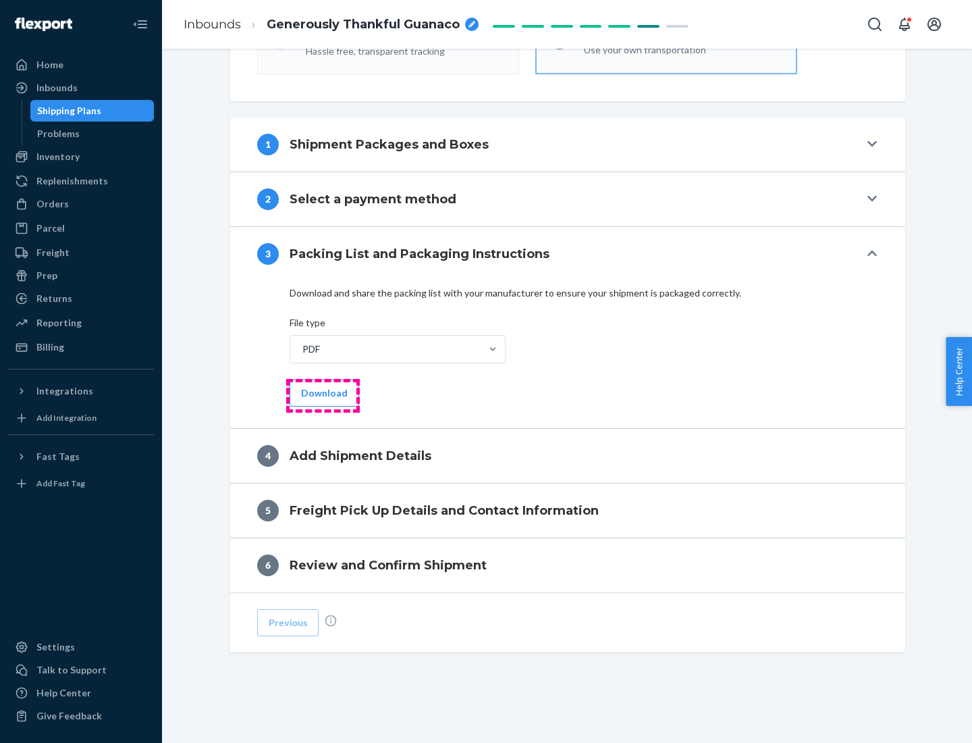
scroll to position [426, 0]
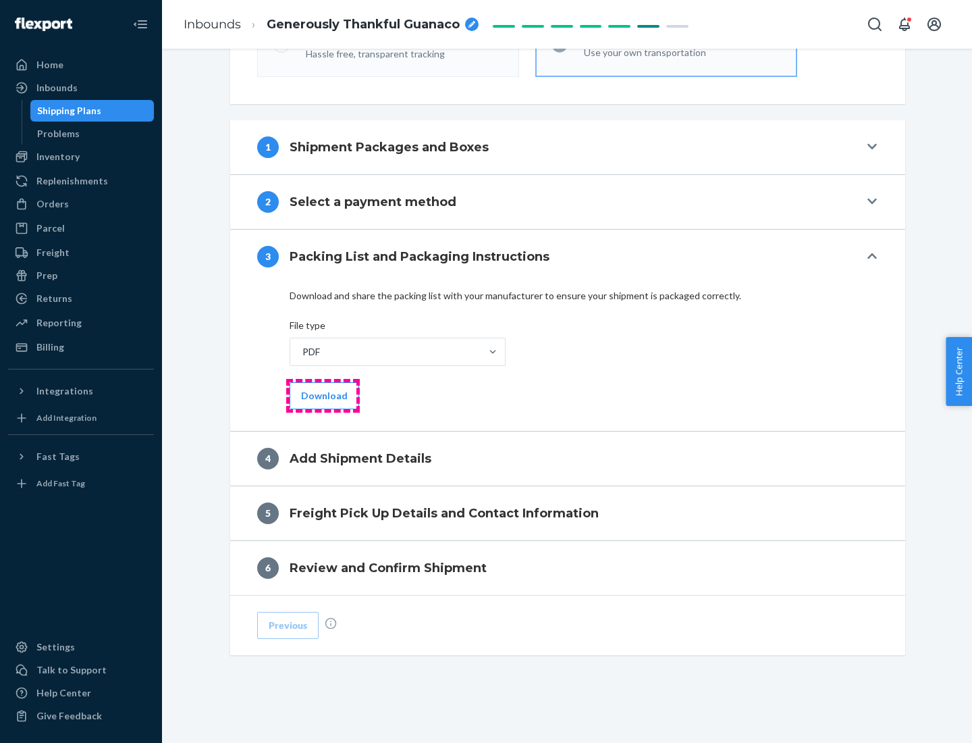
click at [323, 395] on button "Download" at bounding box center [325, 395] width 70 height 27
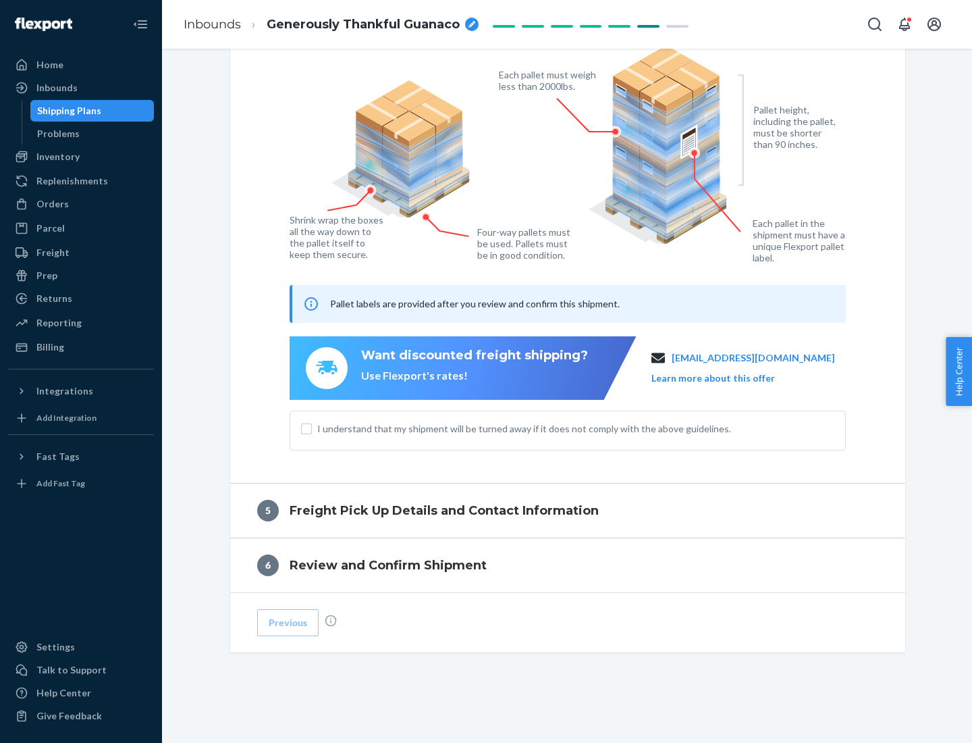
click at [568, 428] on span "I understand that my shipment will be turned away if it does not comply with th…" at bounding box center [575, 429] width 517 height 14
click at [312, 428] on input "I understand that my shipment will be turned away if it does not comply with th…" at bounding box center [306, 428] width 11 height 11
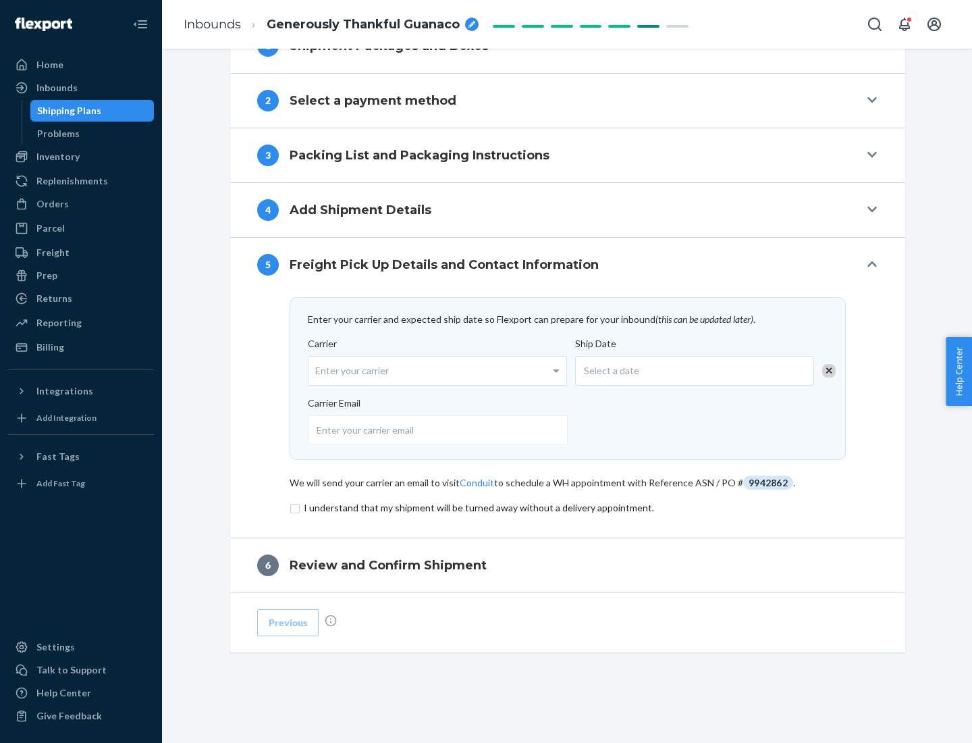
click at [568, 507] on input "checkbox" at bounding box center [568, 508] width 556 height 16
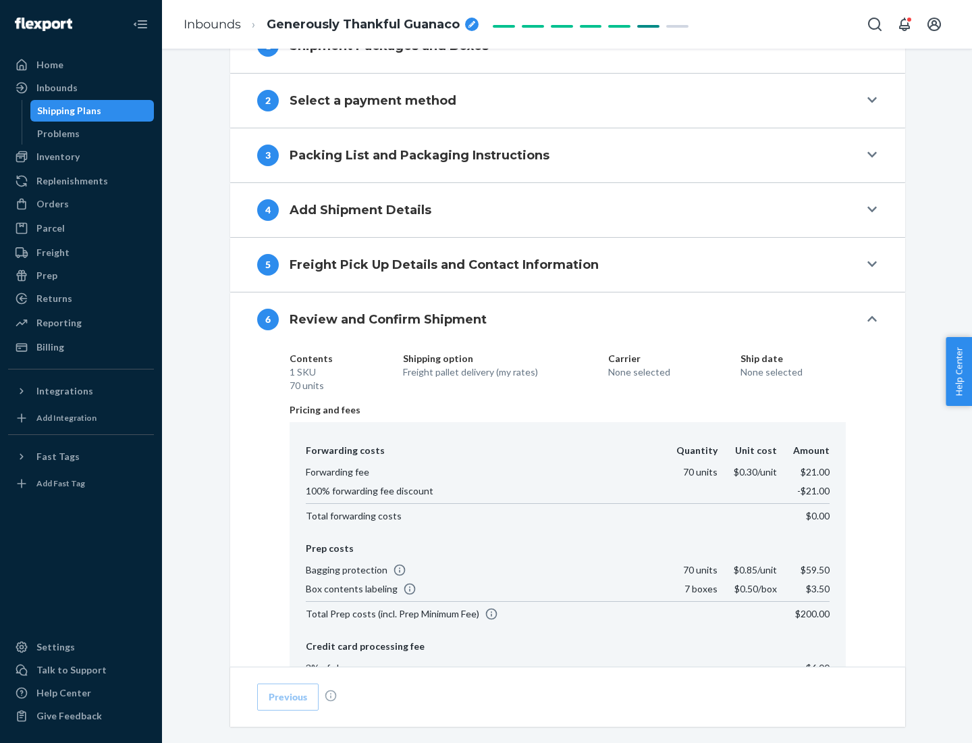
scroll to position [720, 0]
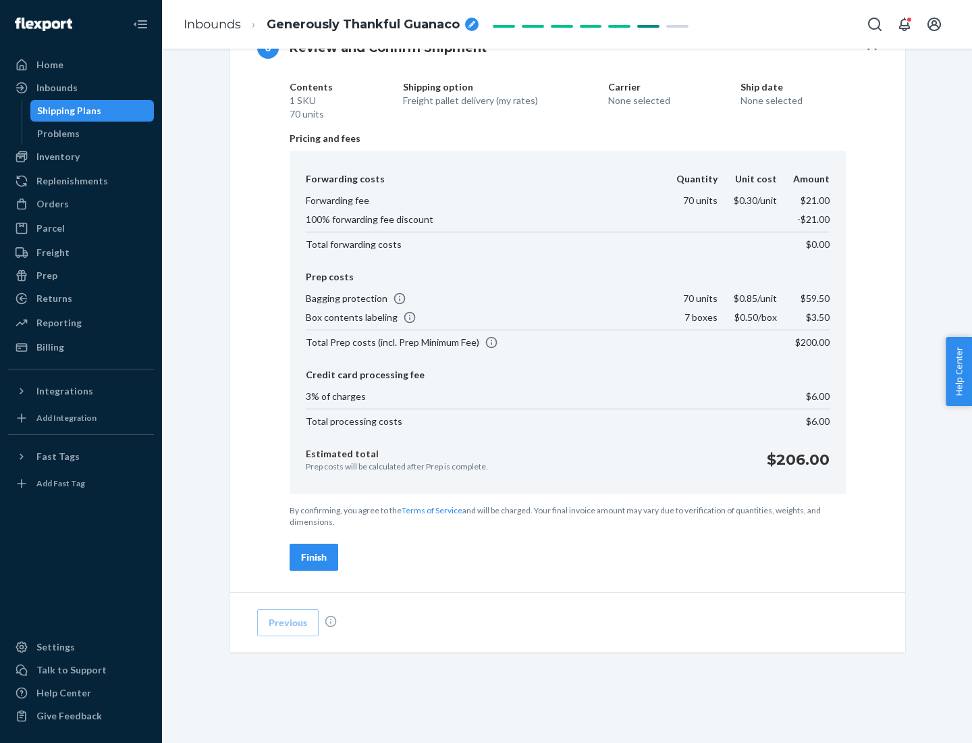
click at [314, 557] on div "Finish" at bounding box center [314, 557] width 26 height 14
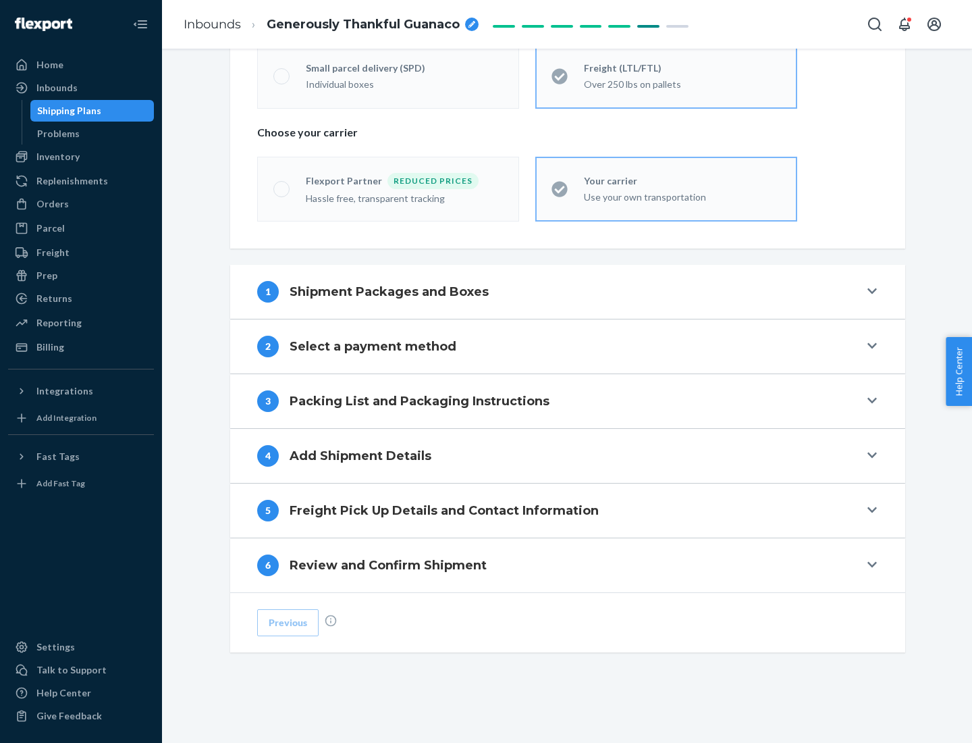
scroll to position [282, 0]
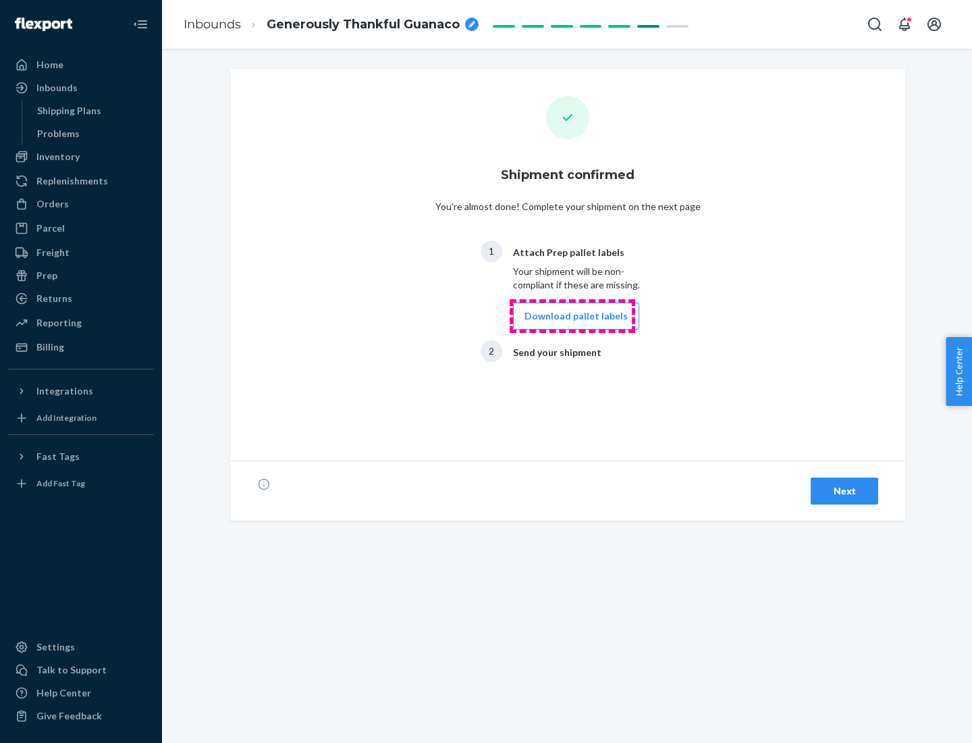
click at [573, 316] on button "Download pallet labels" at bounding box center [576, 316] width 126 height 27
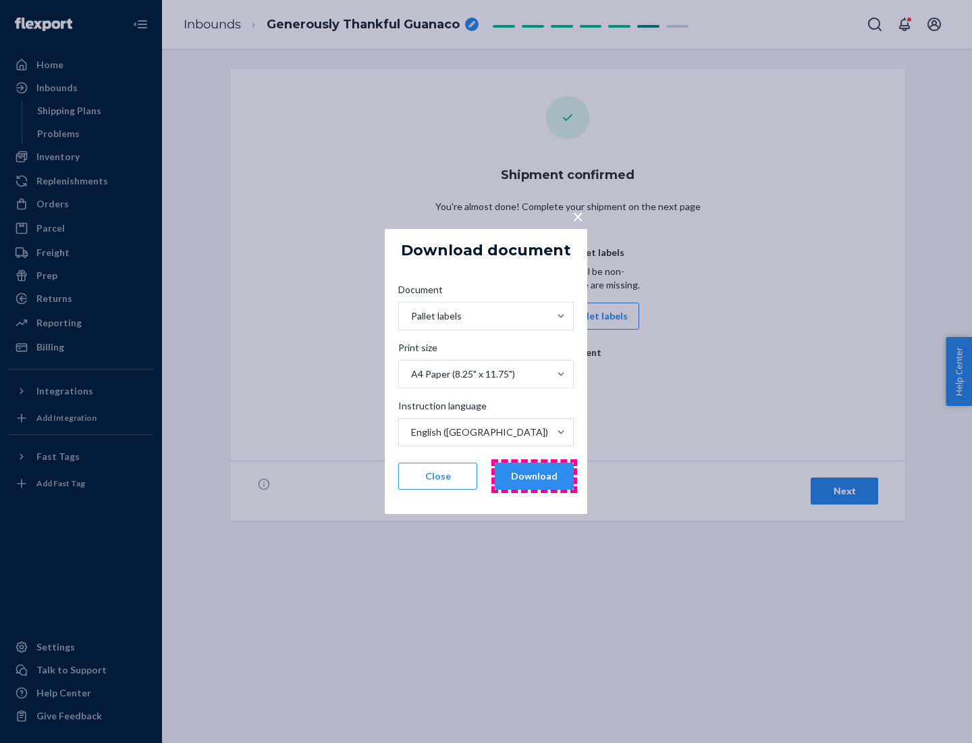
click at [534, 476] on button "Download" at bounding box center [534, 476] width 79 height 27
click at [577, 215] on span "×" at bounding box center [578, 216] width 11 height 23
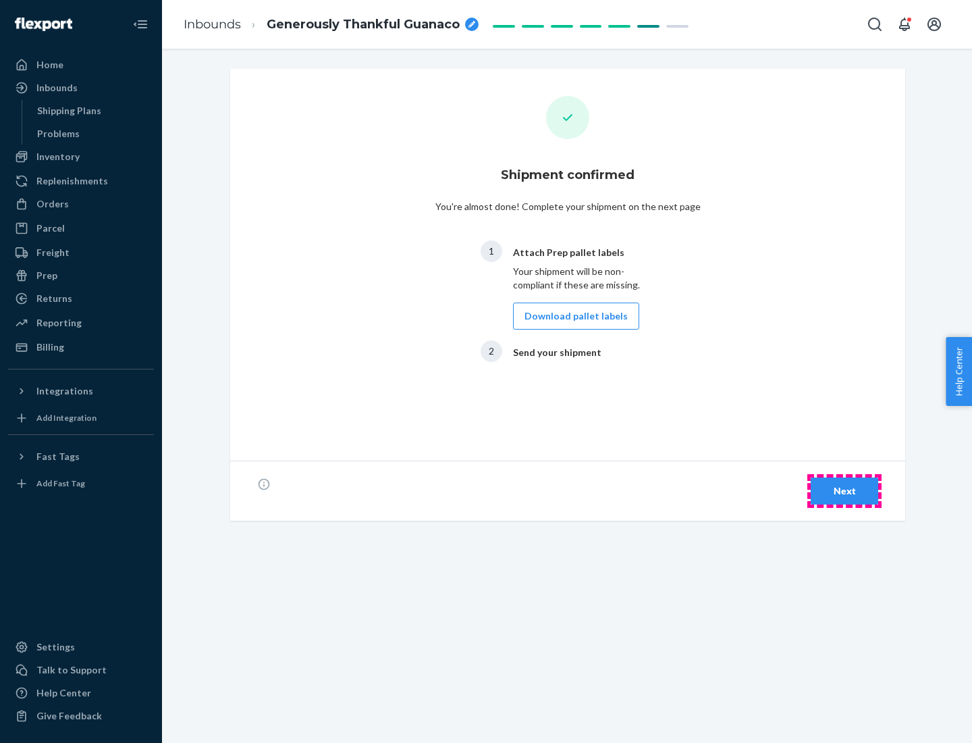
click at [845, 491] on div "Next" at bounding box center [844, 491] width 45 height 14
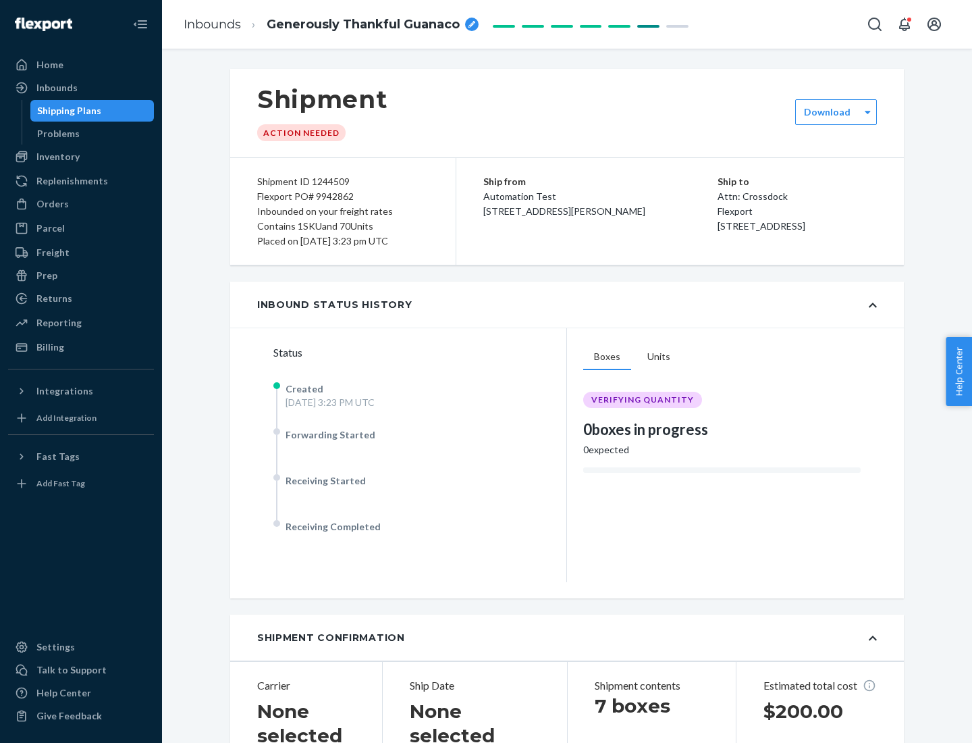
scroll to position [290, 0]
